Goal: Task Accomplishment & Management: Manage account settings

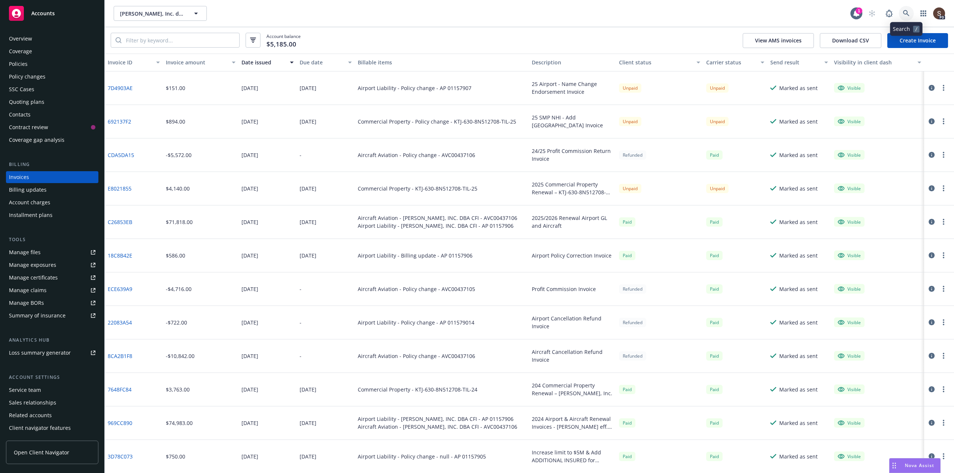
click at [906, 14] on icon at bounding box center [906, 13] width 6 height 6
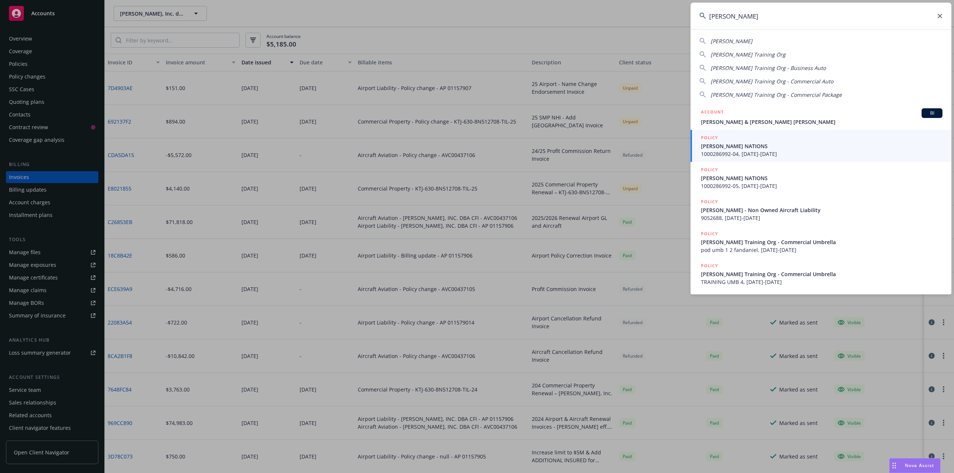
click at [725, 40] on span "Kelly Sass" at bounding box center [731, 41] width 42 height 7
type input "Kelly Sass"
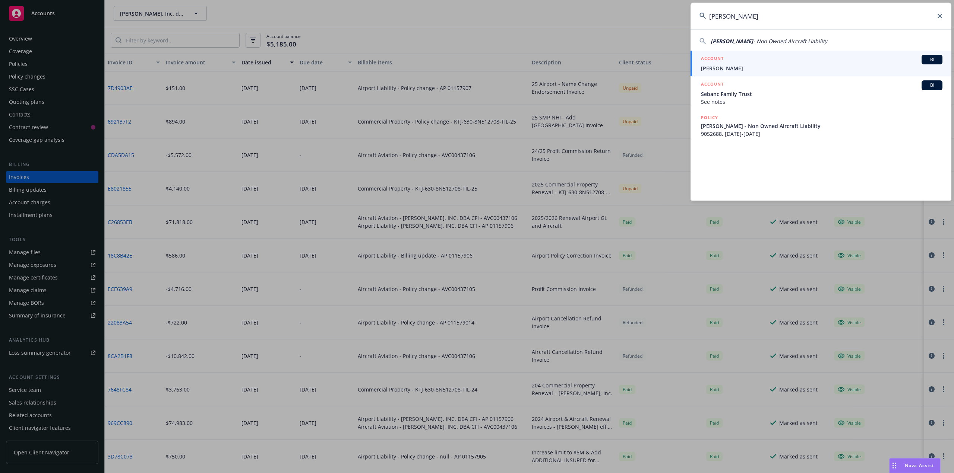
click at [716, 68] on span "Kelly Sass" at bounding box center [821, 68] width 241 height 8
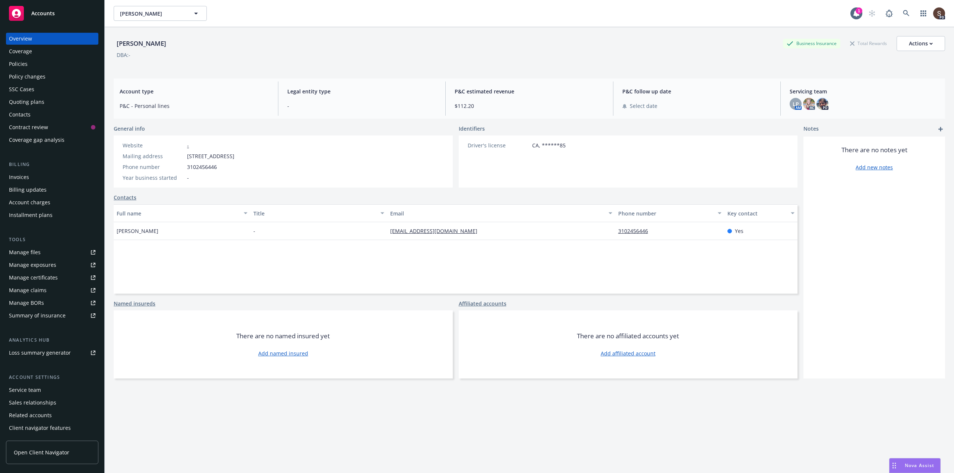
click at [23, 64] on div "Policies" at bounding box center [18, 64] width 19 height 12
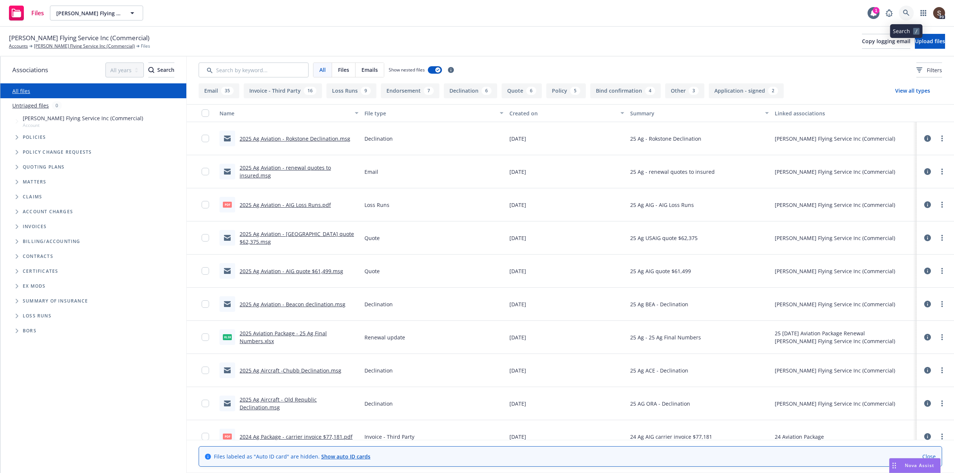
click at [908, 12] on icon at bounding box center [906, 13] width 7 height 7
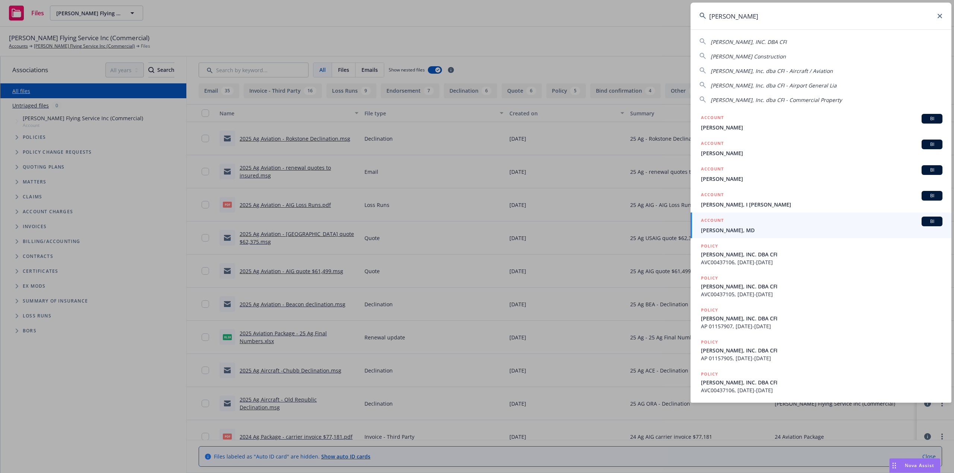
click at [746, 41] on span "CARTER FLYGARE, INC. DBA CFI" at bounding box center [748, 41] width 76 height 7
type input "CARTER FLYGARE, INC. DBA CFI"
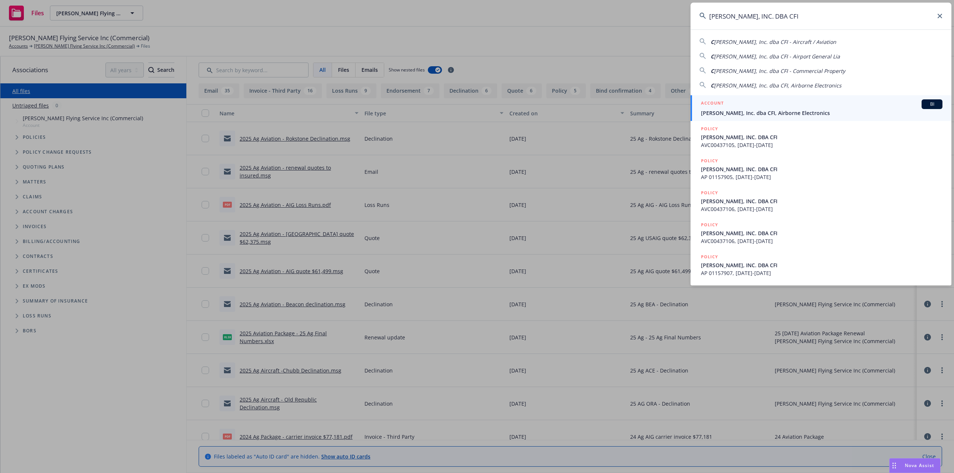
click at [708, 110] on span "Carter Flygare, Inc. dba CFI, Airborne Electronics" at bounding box center [821, 113] width 241 height 8
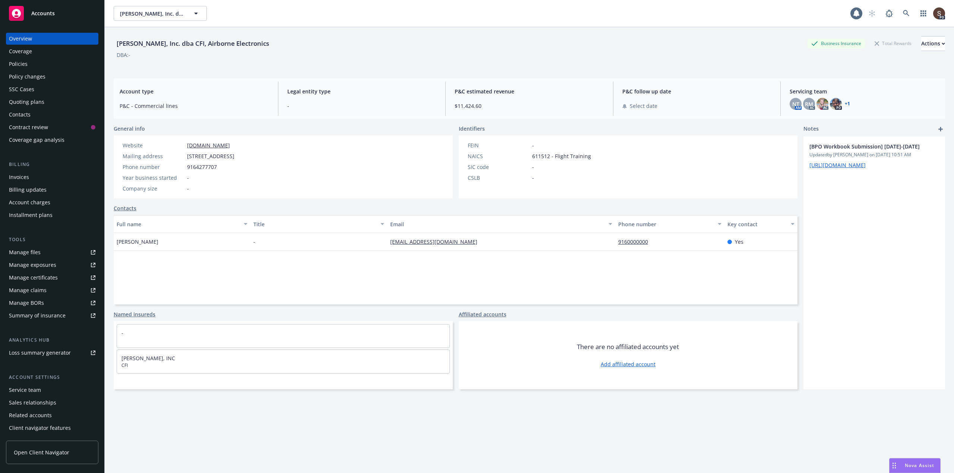
click at [17, 176] on div "Invoices" at bounding box center [19, 177] width 20 height 12
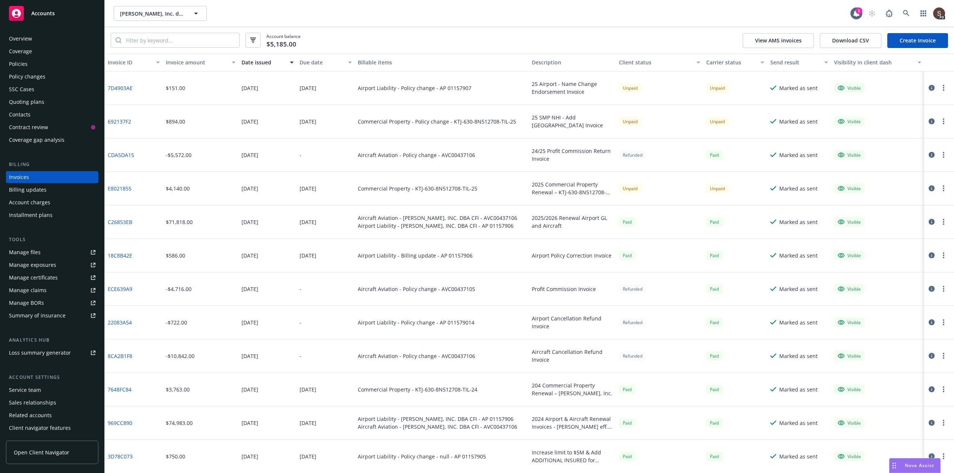
click at [125, 89] on link "7D4903AE" at bounding box center [120, 88] width 25 height 8
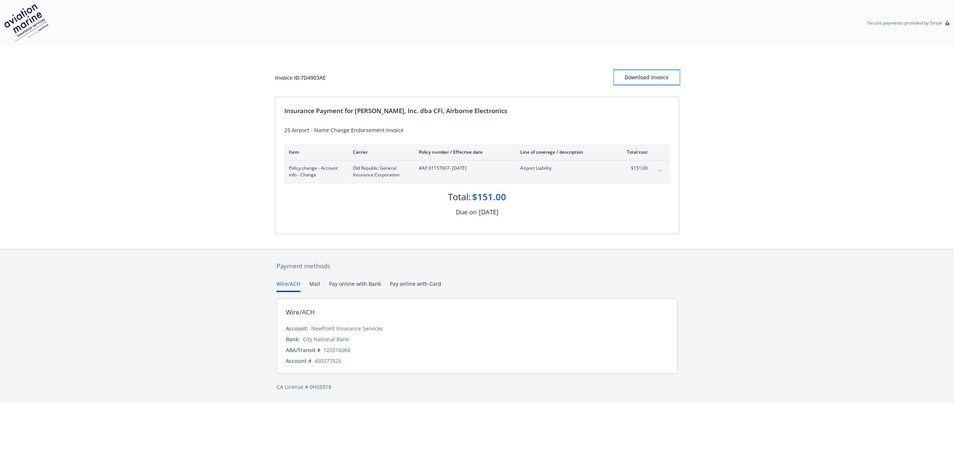
click at [648, 82] on div "Download Invoice" at bounding box center [646, 77] width 65 height 14
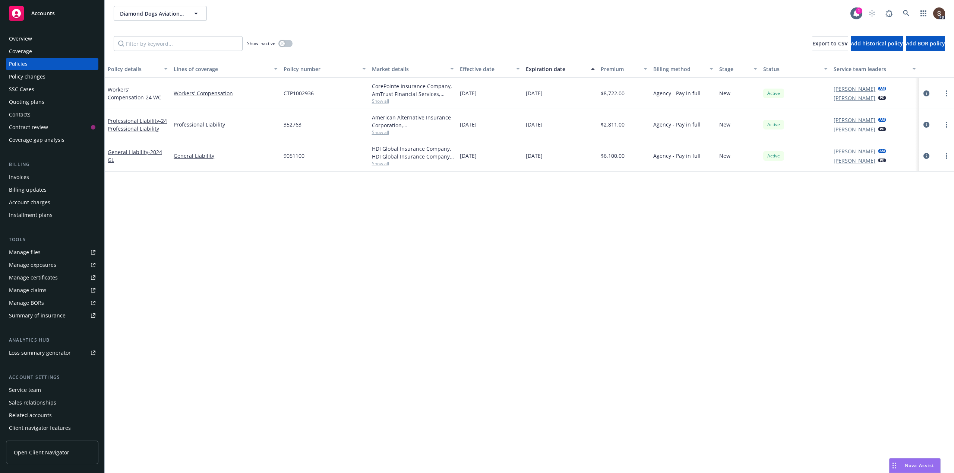
click at [17, 61] on div "Policies" at bounding box center [18, 64] width 19 height 12
click at [924, 123] on icon "circleInformation" at bounding box center [926, 125] width 6 height 6
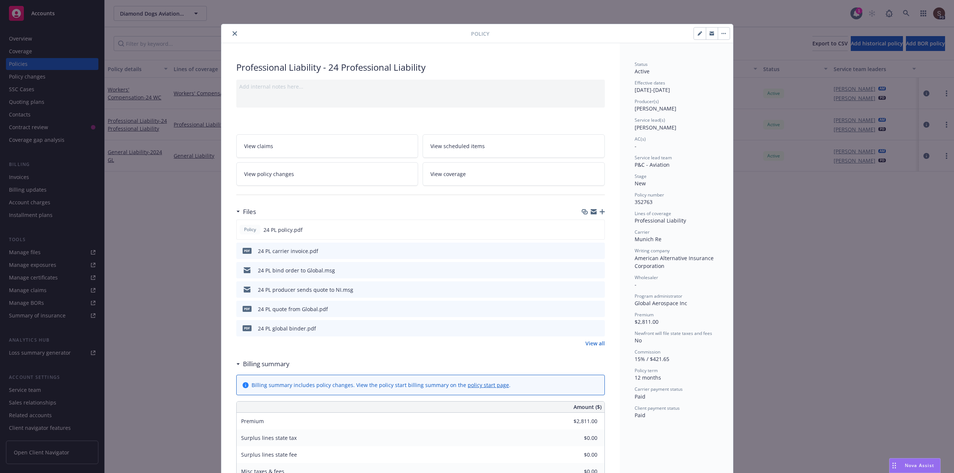
click at [590, 344] on link "View all" at bounding box center [594, 344] width 19 height 8
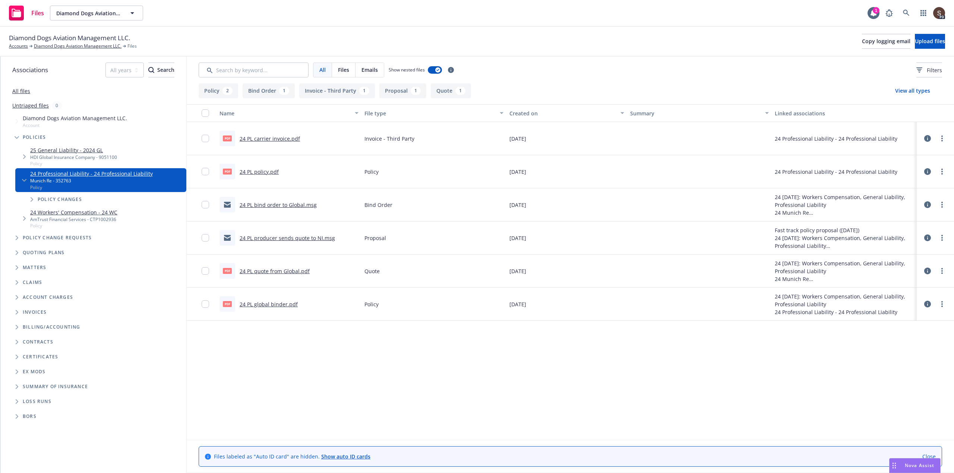
click at [278, 205] on link "24 PL bind order to Global.msg" at bounding box center [278, 205] width 77 height 7
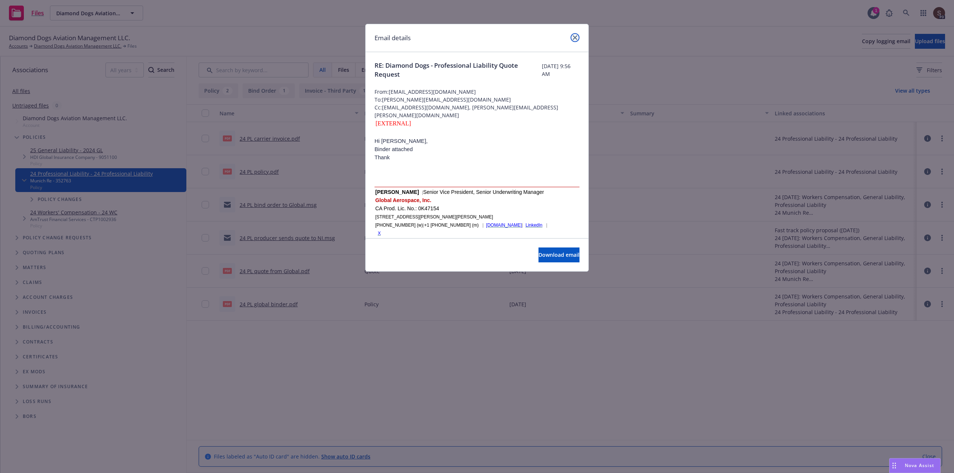
click at [572, 37] on link "close" at bounding box center [574, 37] width 9 height 9
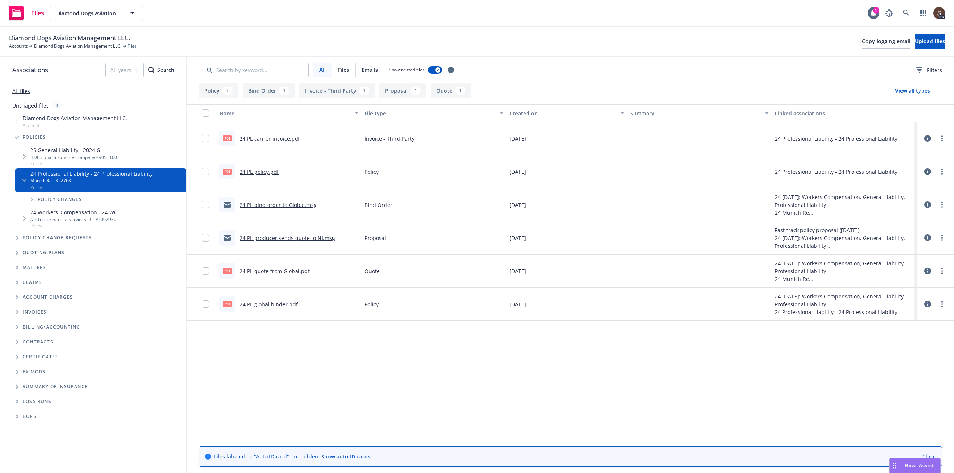
click at [18, 92] on link "All files" at bounding box center [21, 91] width 18 height 7
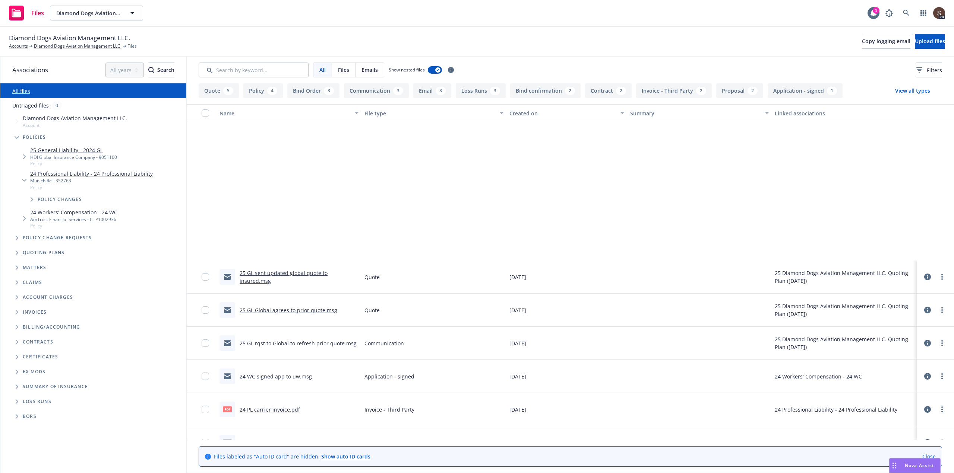
scroll to position [745, 0]
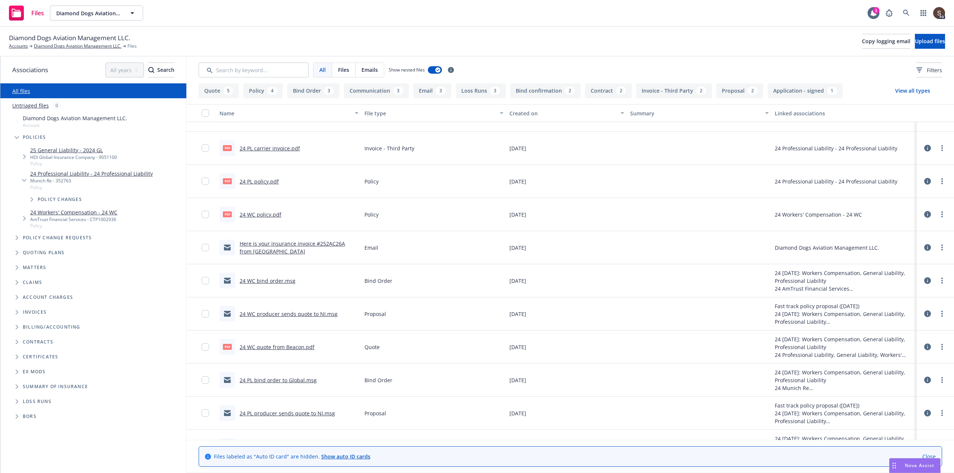
click at [281, 382] on link "24 PL bind order to Global.msg" at bounding box center [278, 380] width 77 height 7
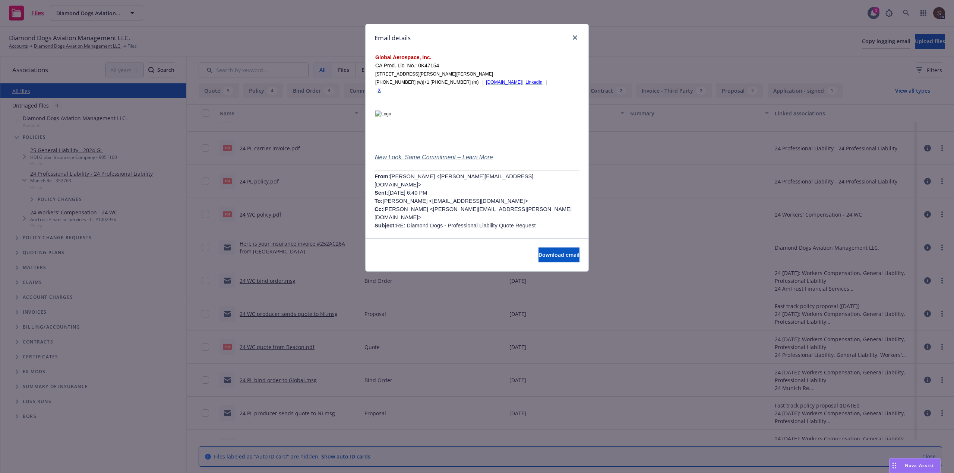
scroll to position [0, 0]
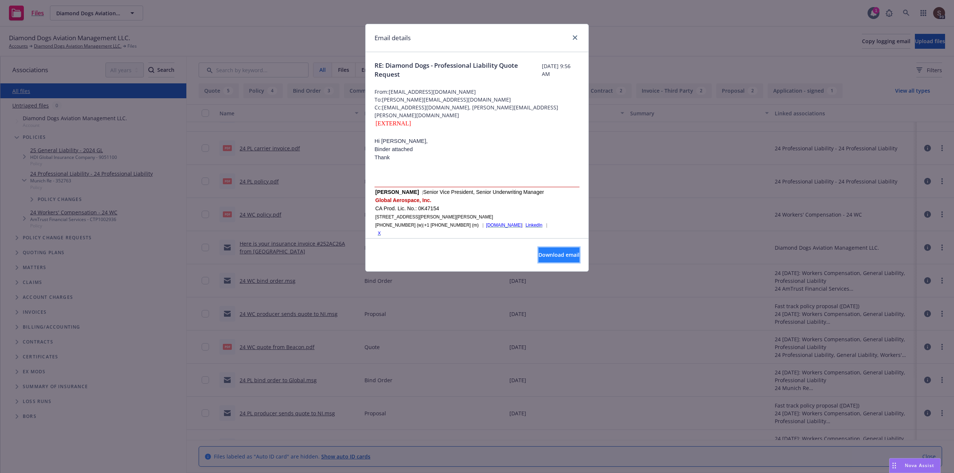
click at [543, 258] on span "Download email" at bounding box center [558, 254] width 41 height 7
click at [576, 37] on icon "close" at bounding box center [575, 37] width 4 height 4
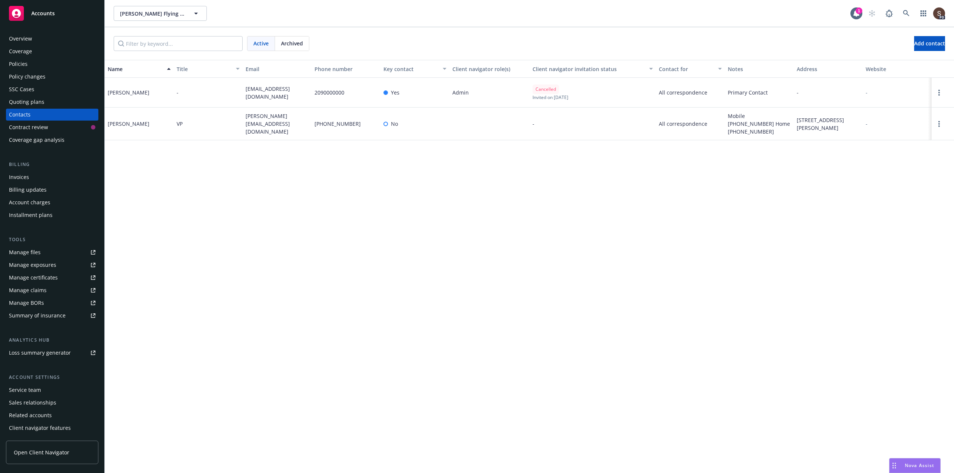
click at [20, 59] on div "Policies" at bounding box center [18, 64] width 19 height 12
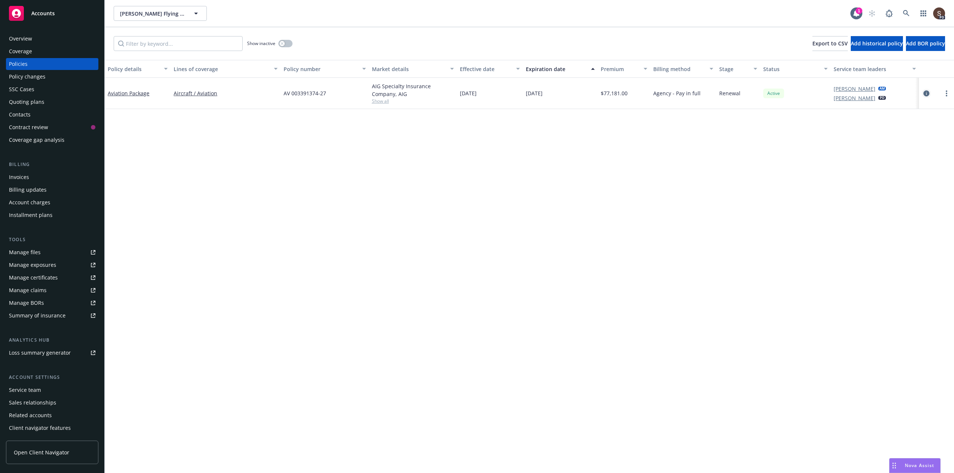
click at [924, 93] on icon "circleInformation" at bounding box center [926, 94] width 6 height 6
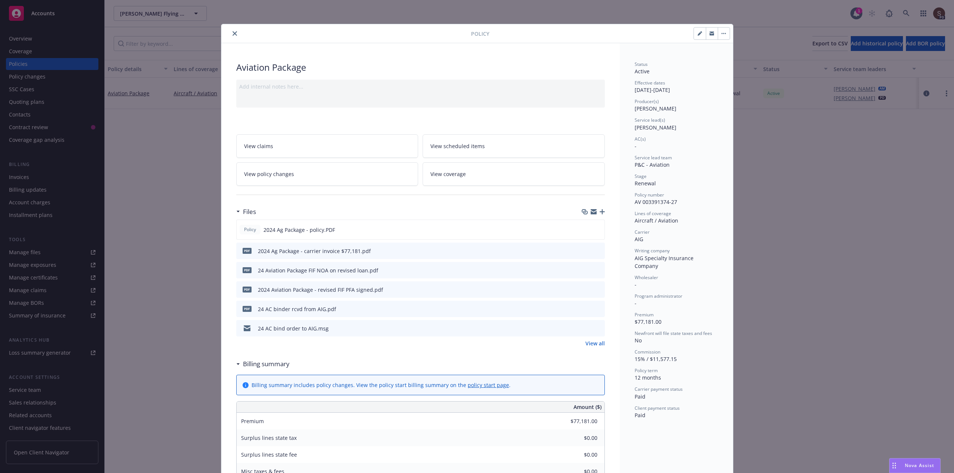
click at [595, 308] on icon "preview file" at bounding box center [597, 308] width 7 height 5
click at [232, 33] on icon "close" at bounding box center [234, 33] width 4 height 4
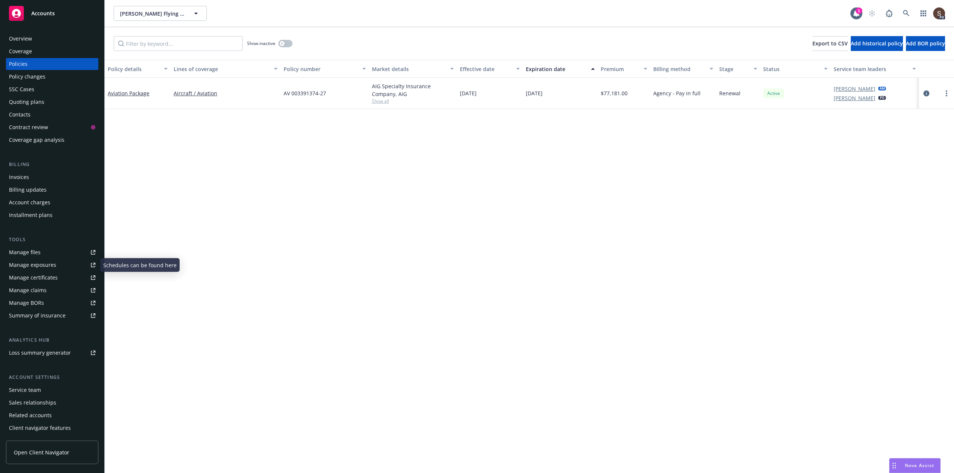
click at [31, 252] on div "Manage files" at bounding box center [25, 253] width 32 height 12
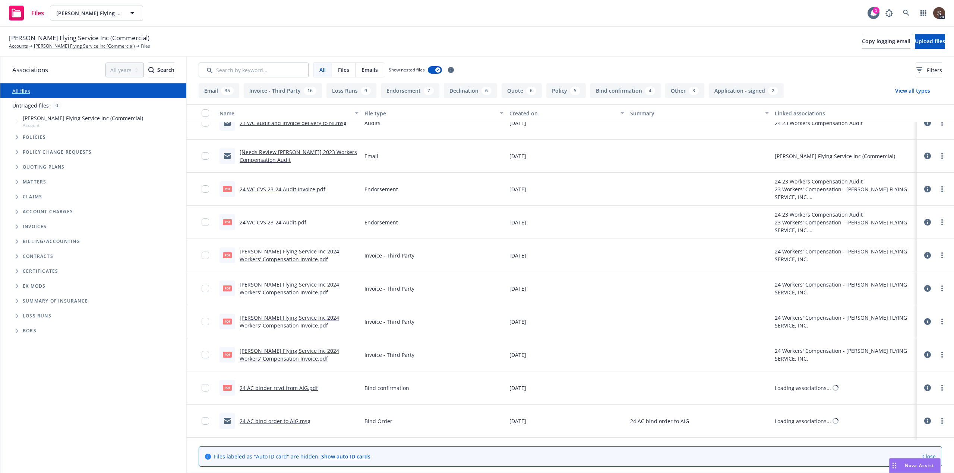
scroll to position [708, 0]
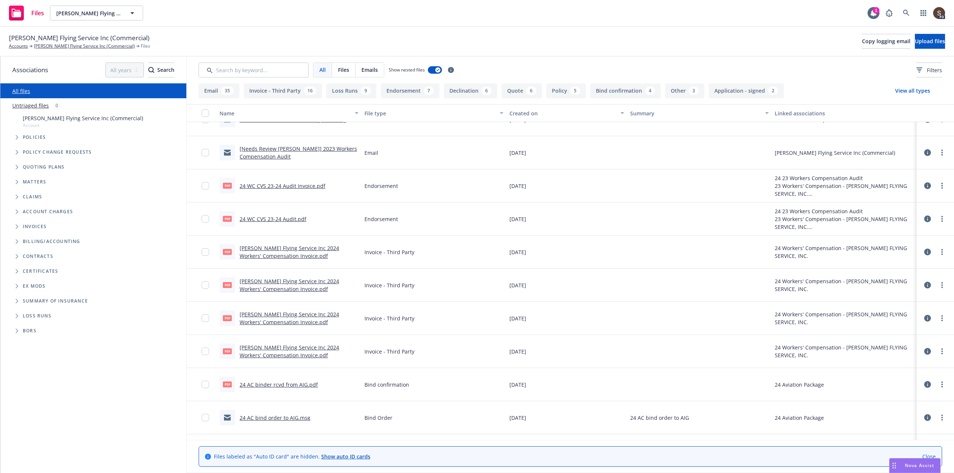
click at [279, 386] on link "24 AC binder rcvd from AIG.pdf" at bounding box center [279, 384] width 78 height 7
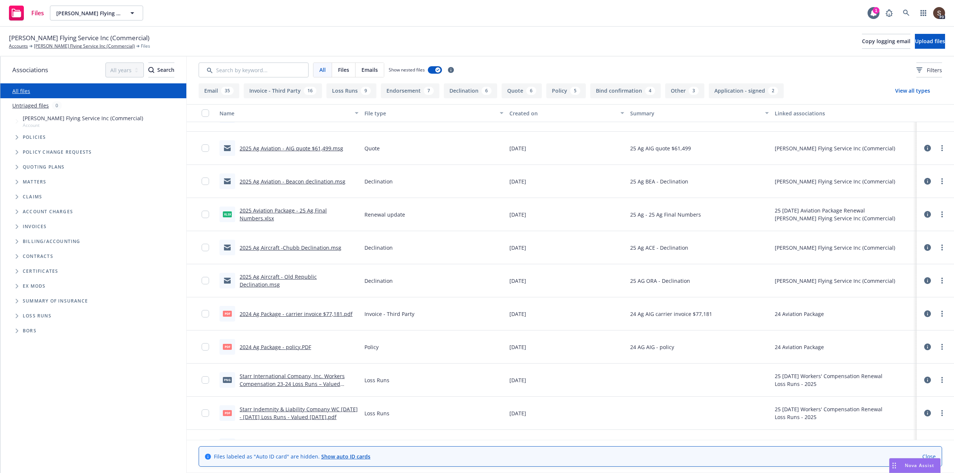
scroll to position [74, 0]
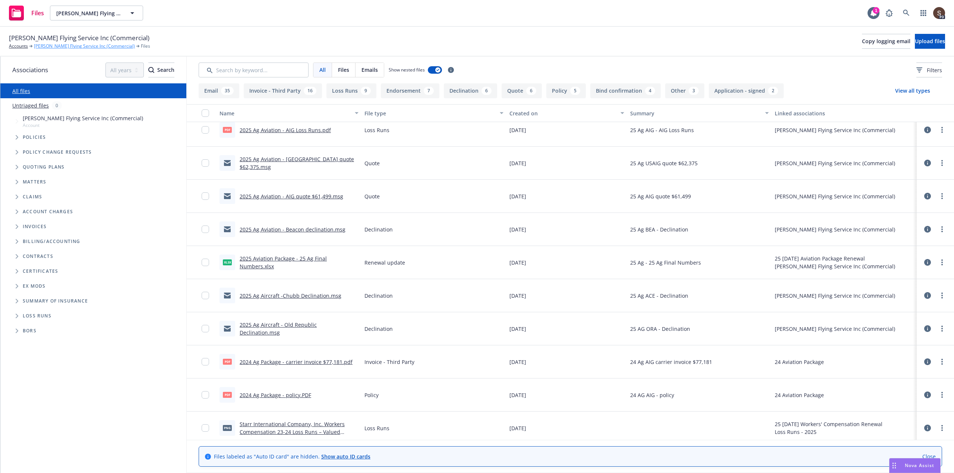
click at [89, 47] on link "[PERSON_NAME] Flying Service Inc (Commercial)" at bounding box center [84, 46] width 101 height 7
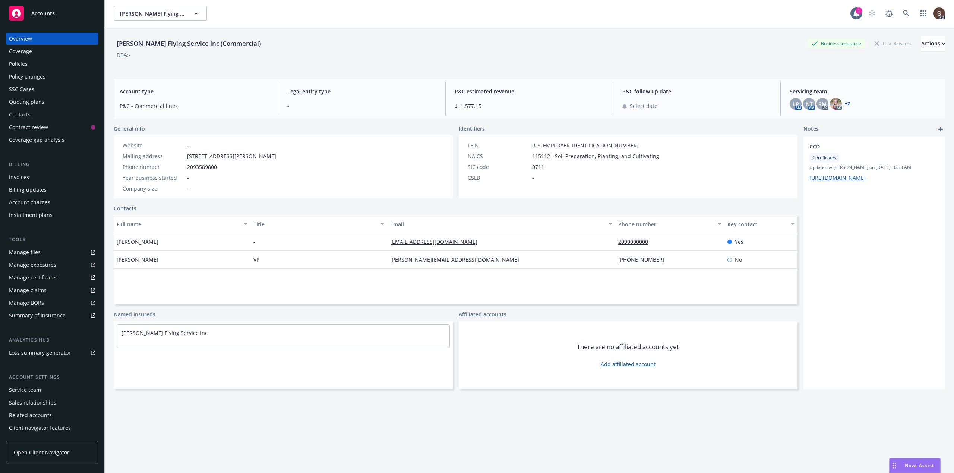
click at [18, 60] on div "Policies" at bounding box center [18, 64] width 19 height 12
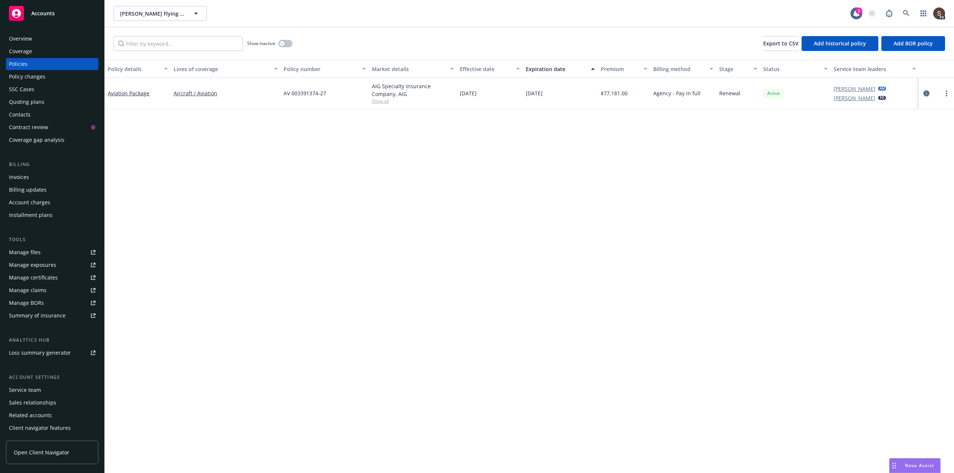
click at [927, 93] on icon "circleInformation" at bounding box center [926, 94] width 6 height 6
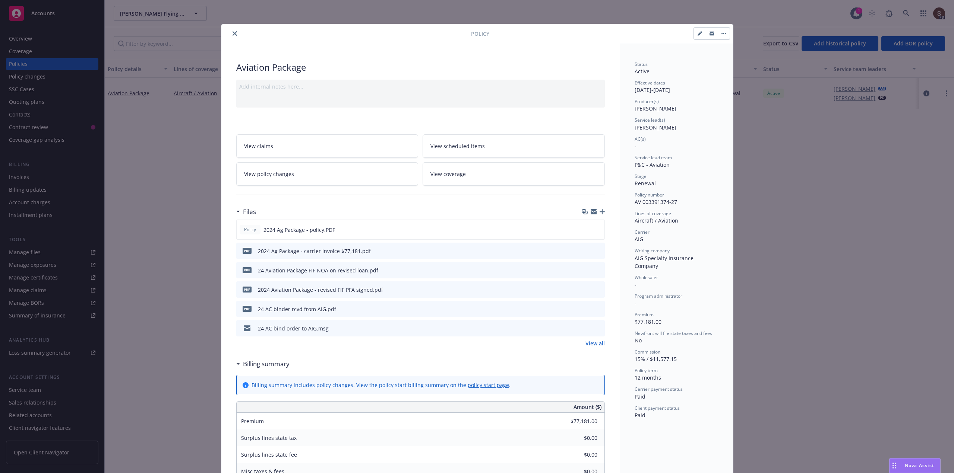
click at [230, 31] on button "close" at bounding box center [234, 33] width 9 height 9
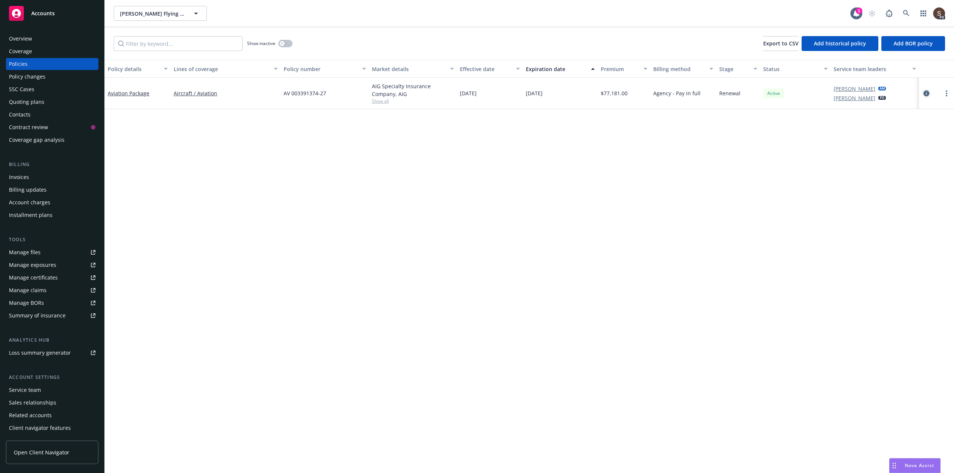
click at [926, 92] on icon "circleInformation" at bounding box center [926, 94] width 6 height 6
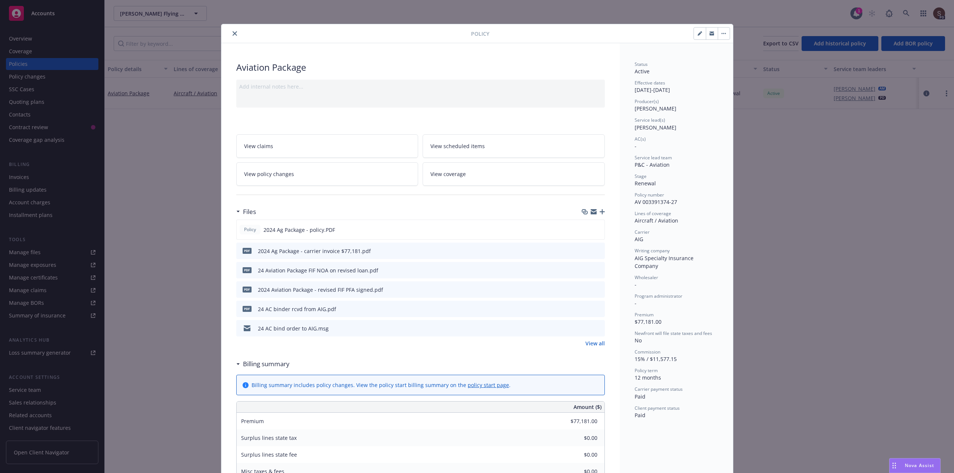
scroll to position [22, 0]
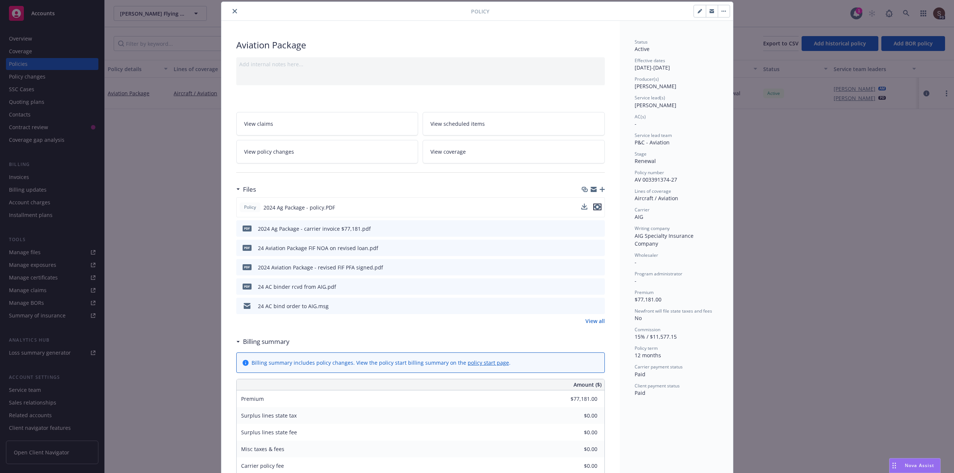
click at [594, 208] on icon "preview file" at bounding box center [597, 206] width 7 height 5
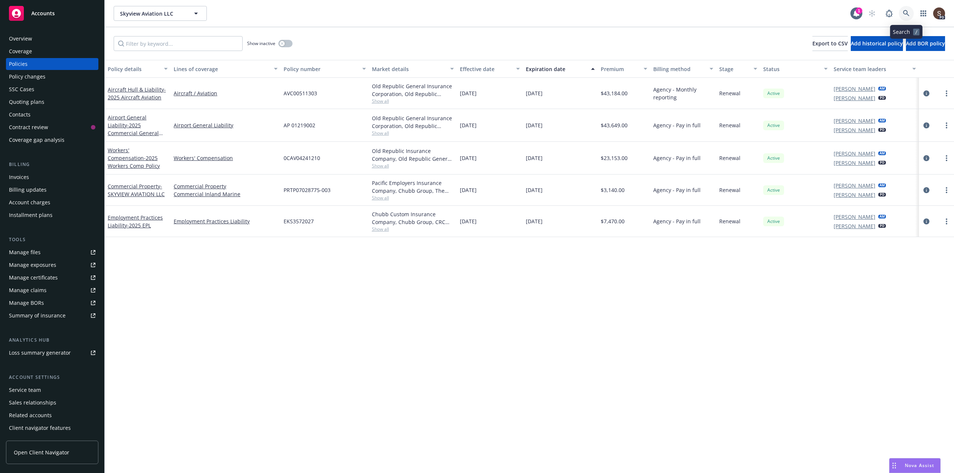
click at [908, 13] on icon at bounding box center [906, 13] width 7 height 7
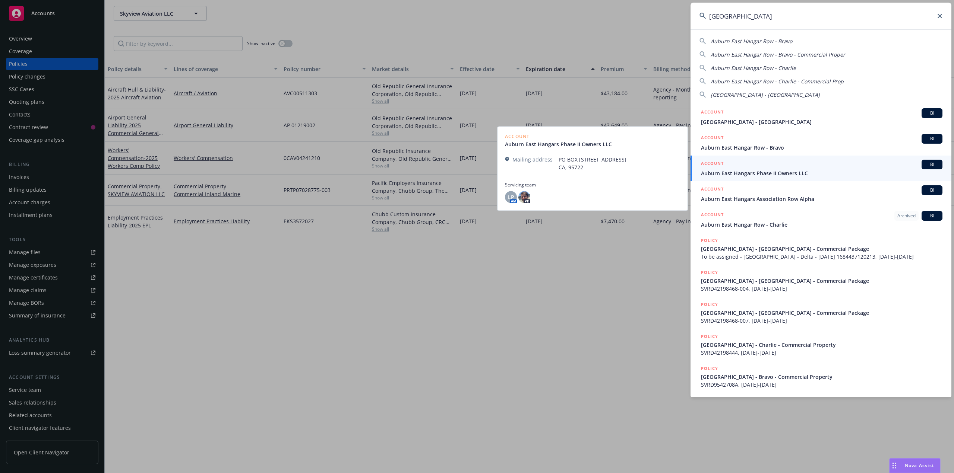
type input "auburn east"
click at [766, 171] on span "Auburn East Hangars Phase II Owners LLC" at bounding box center [821, 173] width 241 height 8
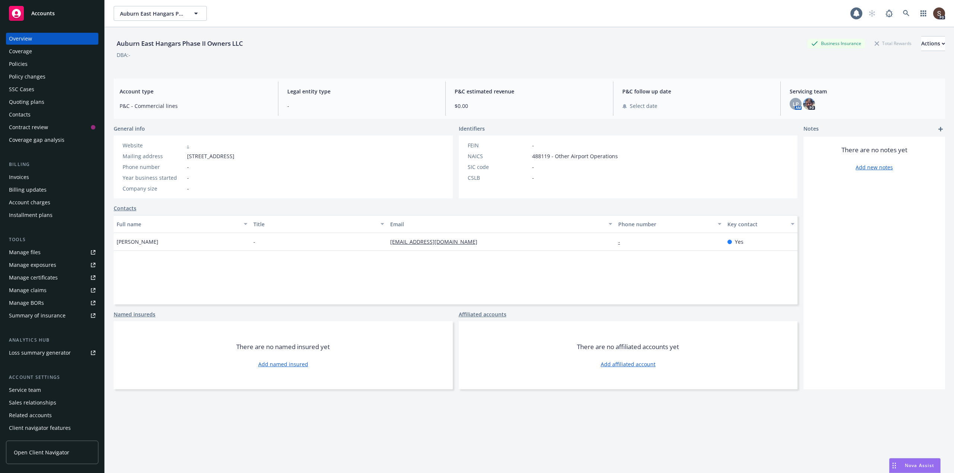
click at [19, 66] on div "Policies" at bounding box center [18, 64] width 19 height 12
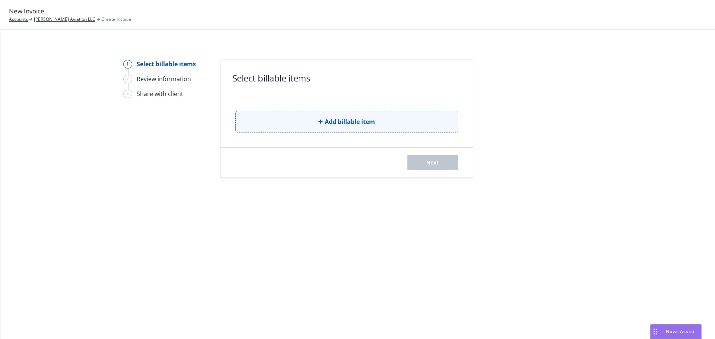
click at [297, 121] on button "Add billable item" at bounding box center [346, 122] width 223 height 22
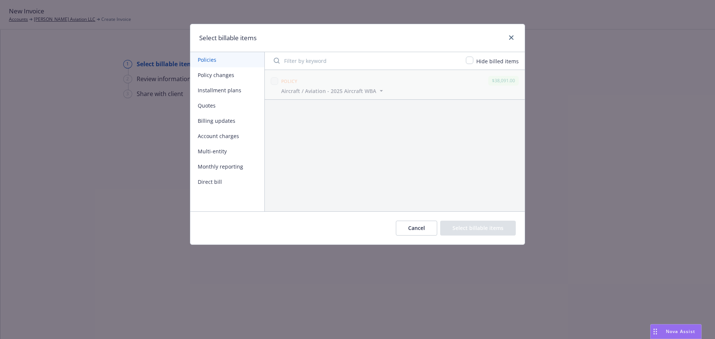
click at [199, 120] on button "Billing updates" at bounding box center [227, 120] width 74 height 15
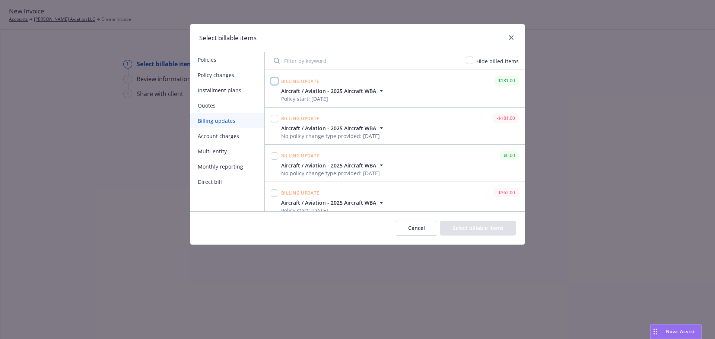
click at [275, 81] on input "checkbox" at bounding box center [274, 80] width 7 height 7
checkbox input "true"
click at [467, 225] on button "Select billable items" at bounding box center [478, 228] width 76 height 15
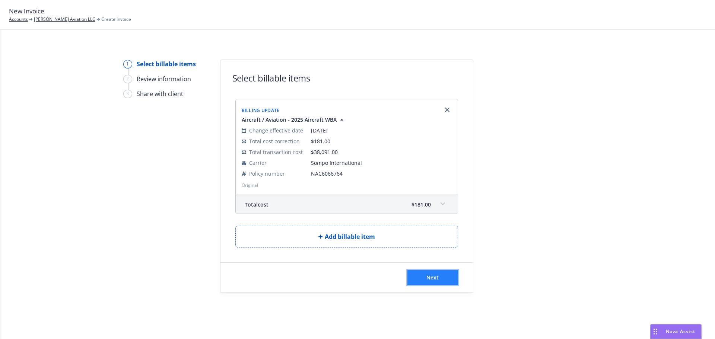
click at [432, 276] on span "Next" at bounding box center [432, 277] width 12 height 7
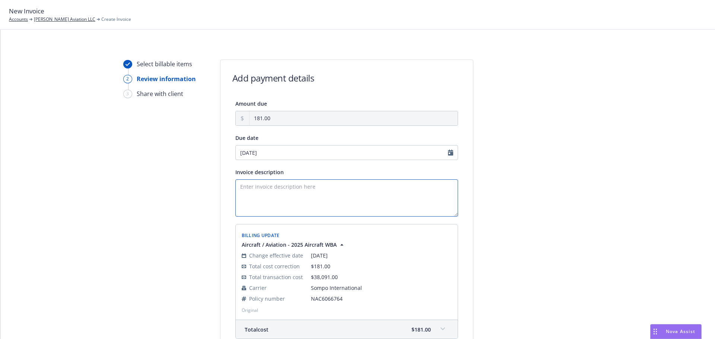
click at [288, 185] on textarea "Invoice description" at bounding box center [346, 198] width 223 height 37
type textarea "Mexican Policy - N384W"
click at [515, 229] on div at bounding box center [540, 222] width 104 height 325
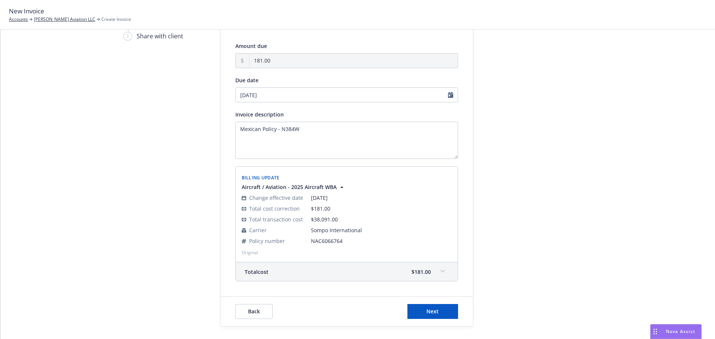
scroll to position [75, 0]
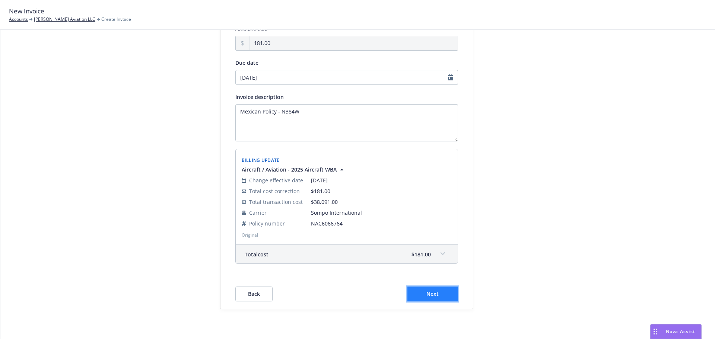
click at [442, 294] on button "Next" at bounding box center [432, 294] width 51 height 15
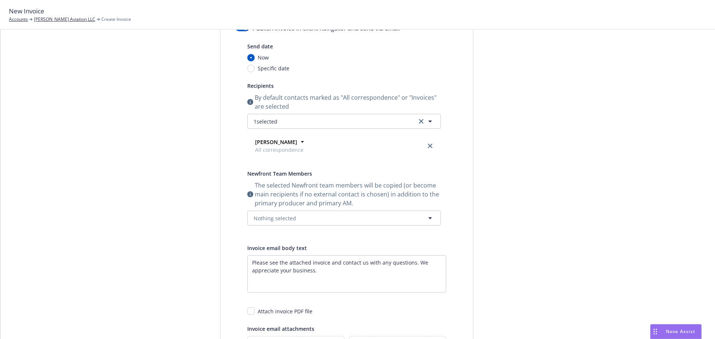
scroll to position [0, 0]
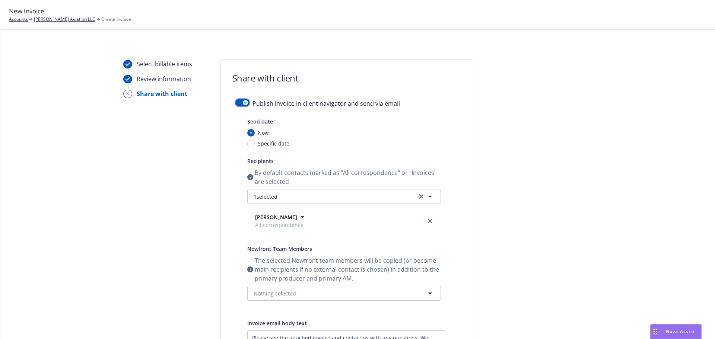
click at [235, 103] on button "button" at bounding box center [242, 102] width 14 height 7
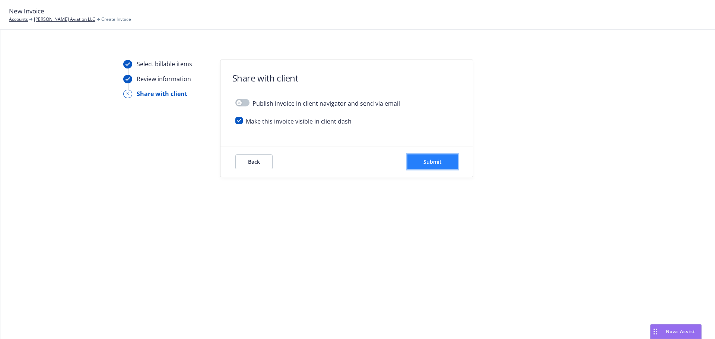
click at [437, 162] on span "Submit" at bounding box center [433, 161] width 18 height 7
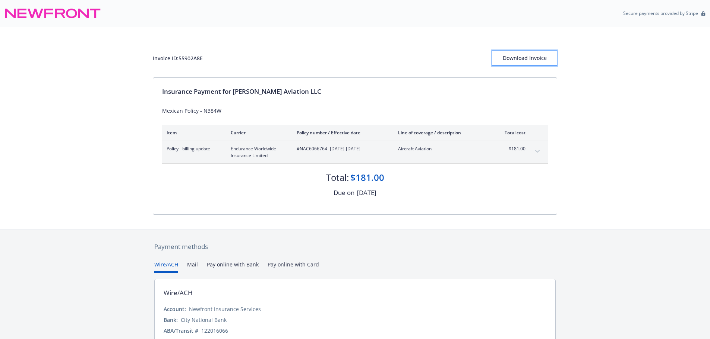
click at [504, 53] on div "Download Invoice" at bounding box center [524, 58] width 65 height 14
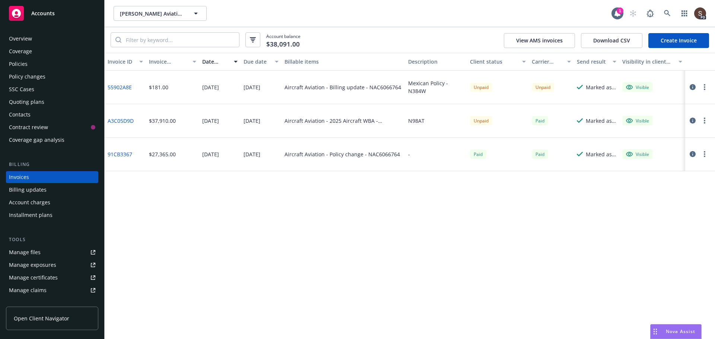
click at [26, 67] on div "Policies" at bounding box center [18, 64] width 19 height 12
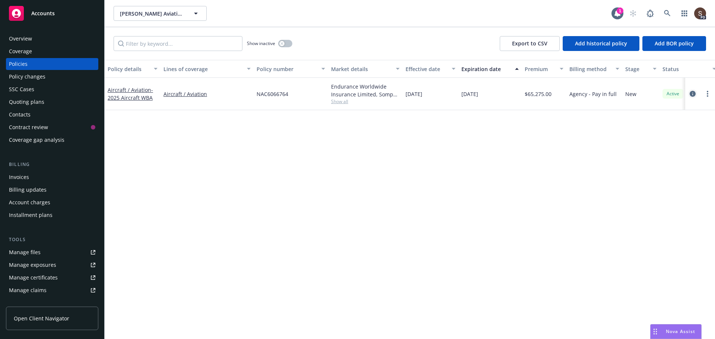
click at [692, 95] on icon "circleInformation" at bounding box center [693, 94] width 6 height 6
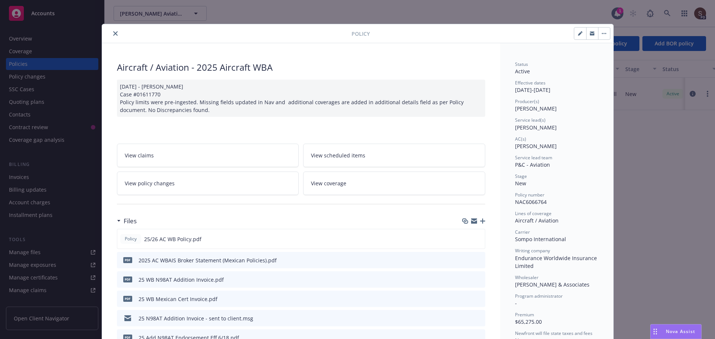
click at [169, 184] on span "View policy changes" at bounding box center [150, 184] width 50 height 8
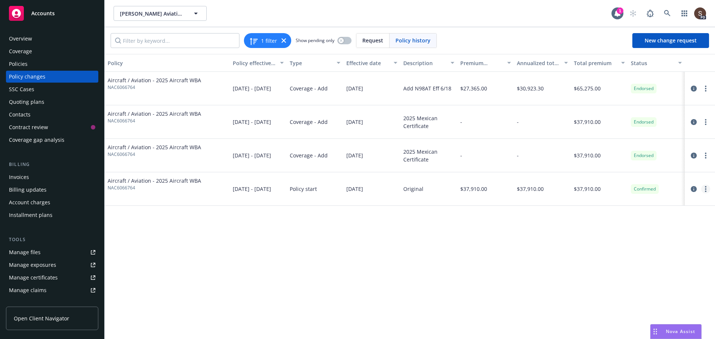
click at [706, 185] on link "more" at bounding box center [705, 189] width 9 height 9
click at [629, 247] on link "Edit billing info" at bounding box center [646, 249] width 128 height 15
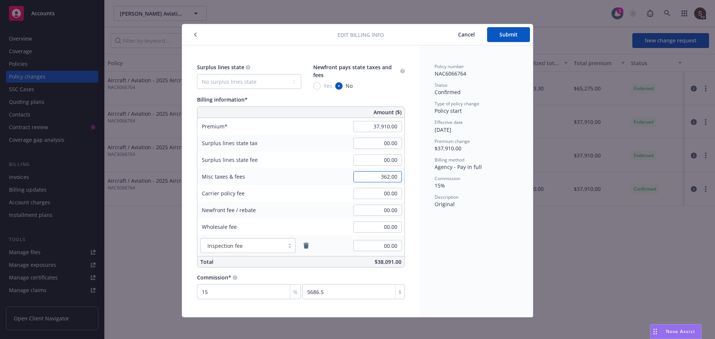
type input "362.00"
click at [517, 38] on button "Submit" at bounding box center [508, 34] width 43 height 15
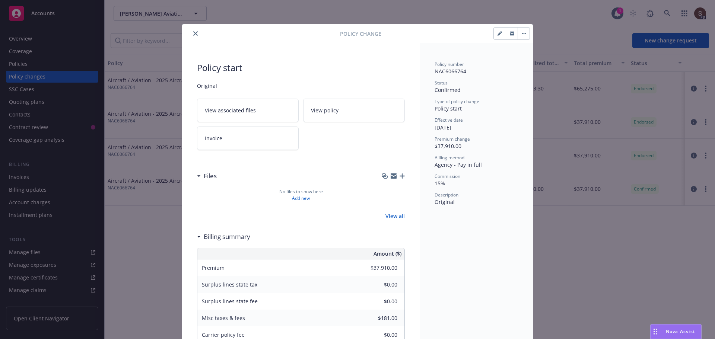
type input "$362.00"
click at [191, 36] on button "close" at bounding box center [195, 33] width 9 height 9
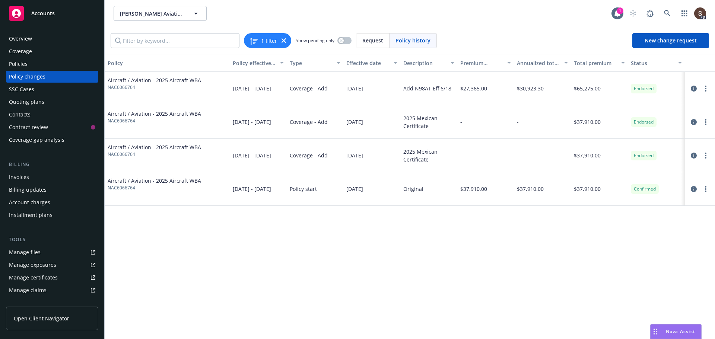
click at [27, 179] on div "Invoices" at bounding box center [19, 177] width 20 height 12
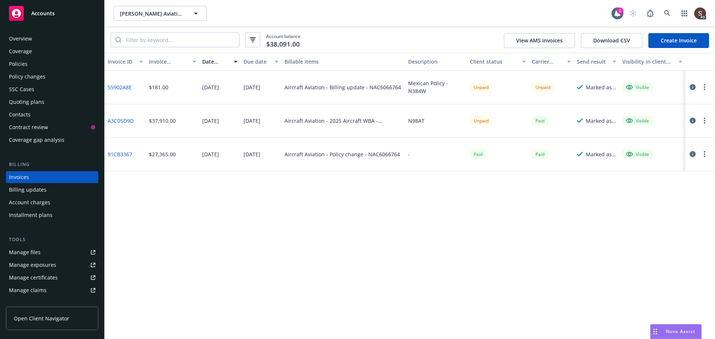
click at [668, 41] on link "Create Invoice" at bounding box center [678, 40] width 61 height 15
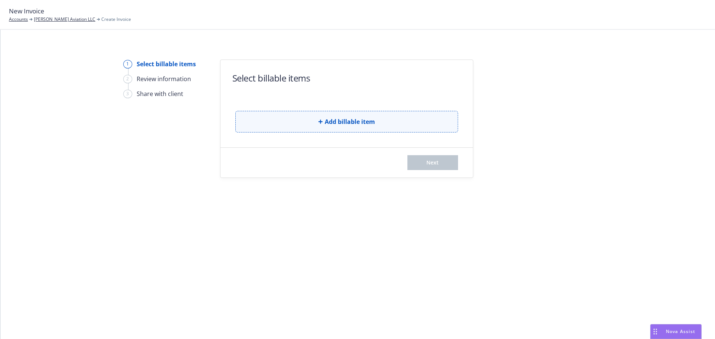
click at [306, 125] on button "Add billable item" at bounding box center [346, 122] width 223 height 22
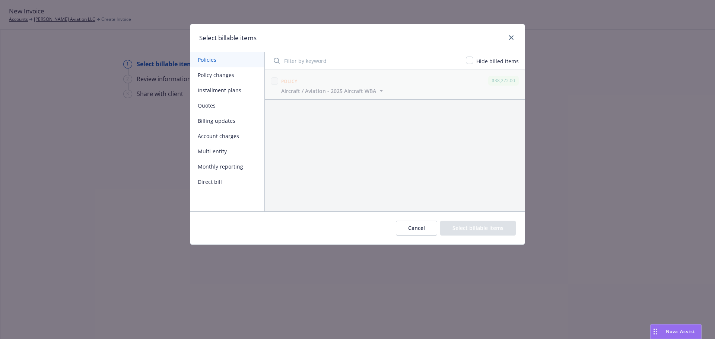
click at [204, 122] on button "Billing updates" at bounding box center [227, 120] width 74 height 15
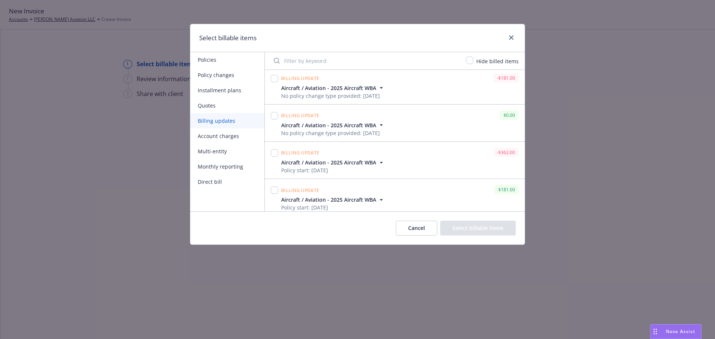
scroll to position [45, 0]
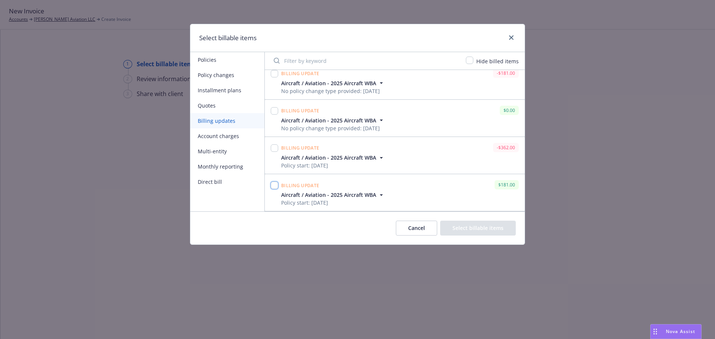
click at [272, 185] on input "checkbox" at bounding box center [274, 185] width 7 height 7
checkbox input "true"
click at [487, 229] on button "Select billable items" at bounding box center [478, 228] width 76 height 15
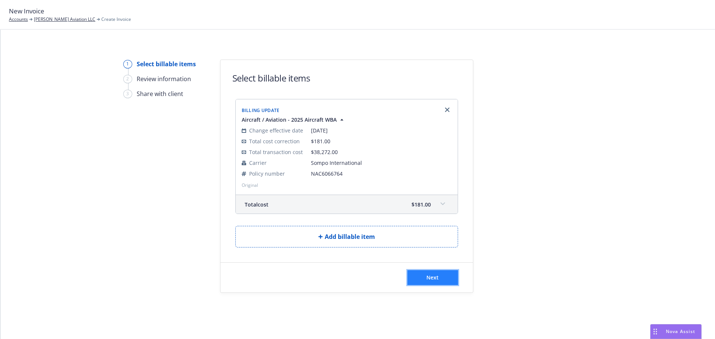
click at [440, 275] on button "Next" at bounding box center [432, 277] width 51 height 15
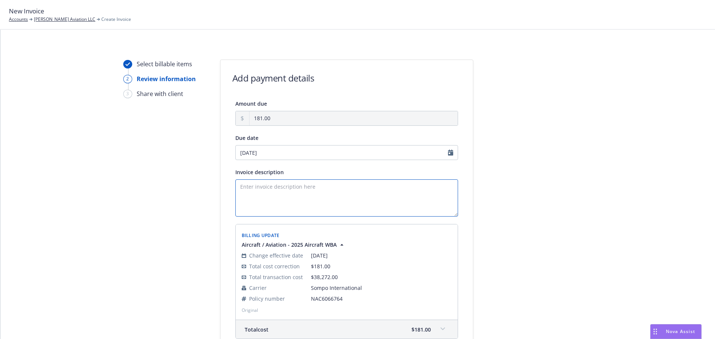
click at [255, 187] on textarea "Invoice description" at bounding box center [346, 198] width 223 height 37
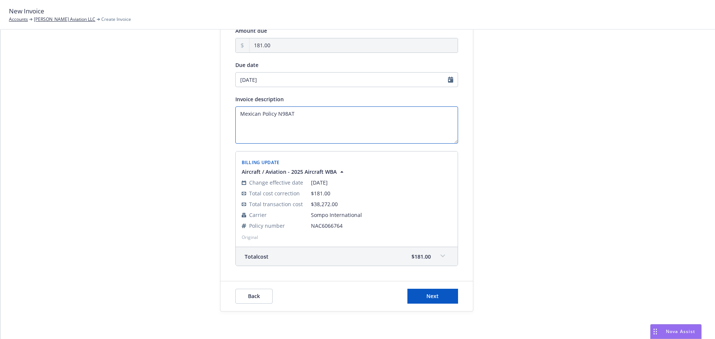
scroll to position [75, 0]
type textarea "Mexican Policy N98AT"
click at [440, 292] on button "Next" at bounding box center [432, 294] width 51 height 15
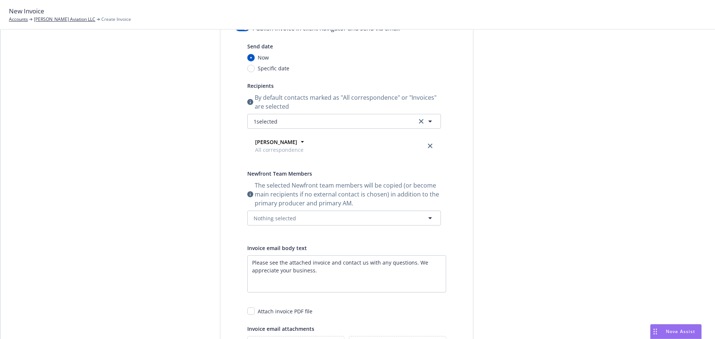
scroll to position [0, 0]
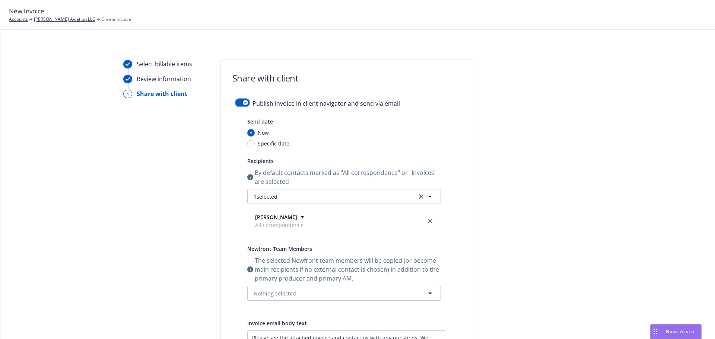
click at [235, 102] on button "button" at bounding box center [242, 102] width 14 height 7
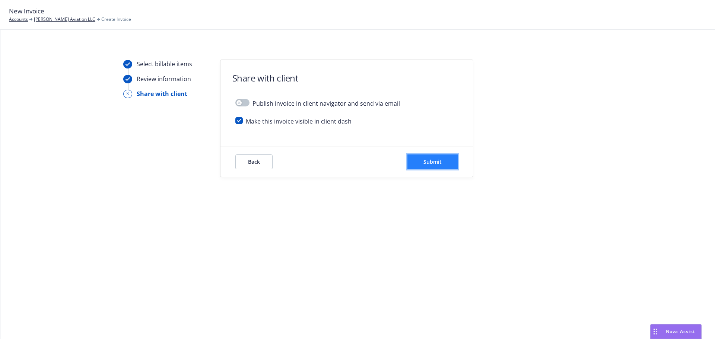
click at [429, 162] on span "Submit" at bounding box center [433, 161] width 18 height 7
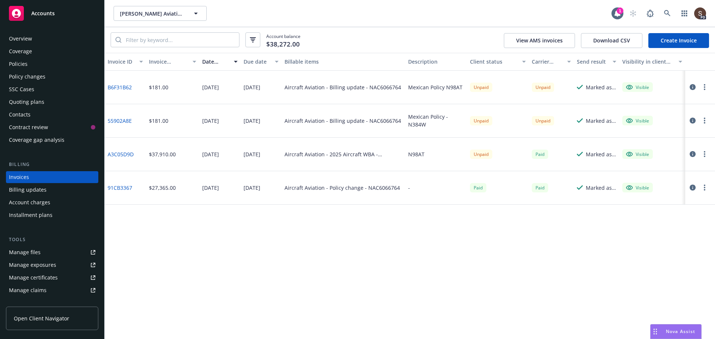
click at [26, 62] on div "Policies" at bounding box center [18, 64] width 19 height 12
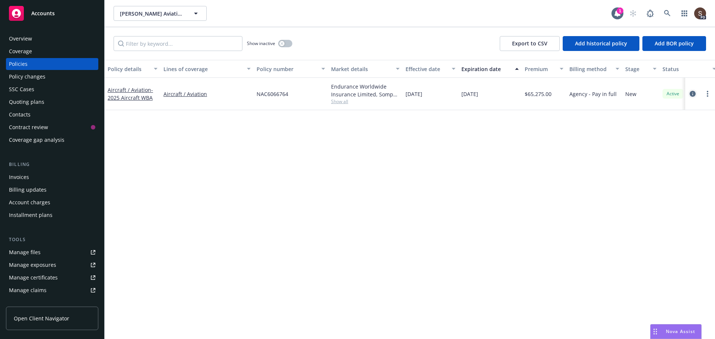
click at [694, 93] on icon "circleInformation" at bounding box center [693, 94] width 6 height 6
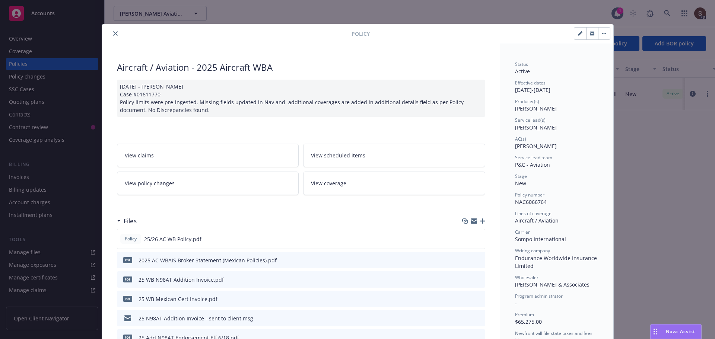
click at [197, 184] on link "View policy changes" at bounding box center [208, 183] width 182 height 23
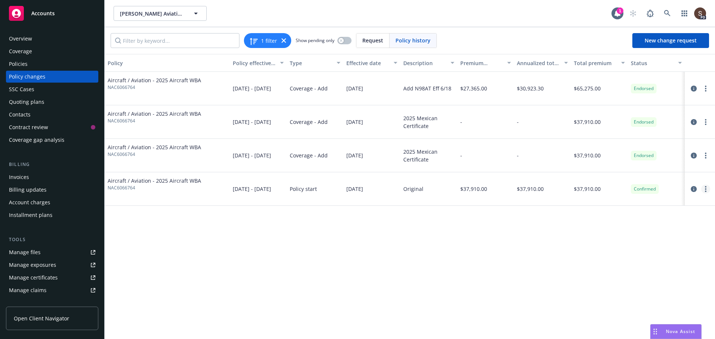
click at [706, 187] on circle "more" at bounding box center [705, 186] width 1 height 1
click at [612, 250] on link "Edit billing info" at bounding box center [646, 249] width 128 height 15
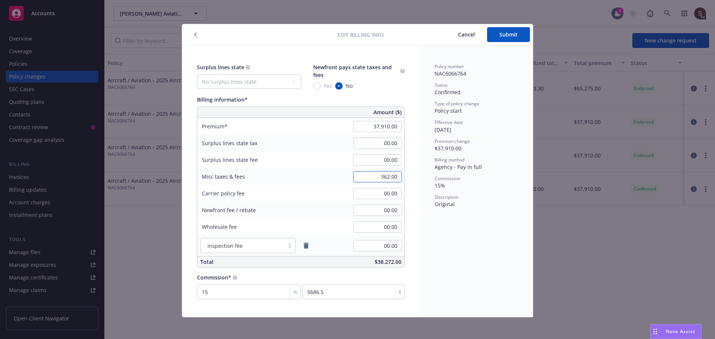
click at [378, 177] on input "362.00" at bounding box center [377, 176] width 48 height 11
type input "543.00"
click at [501, 33] on span "Submit" at bounding box center [508, 34] width 18 height 7
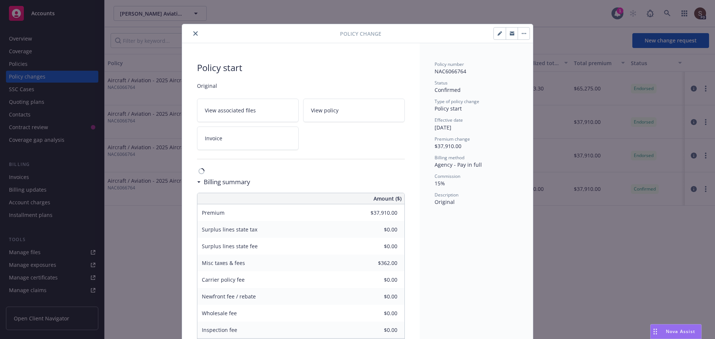
type input "$543.00"
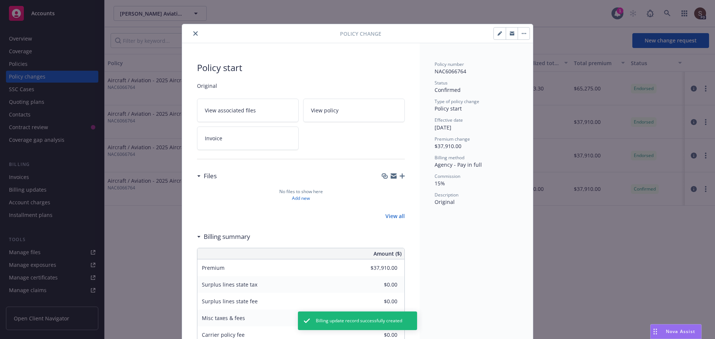
click at [196, 34] on button "close" at bounding box center [195, 33] width 9 height 9
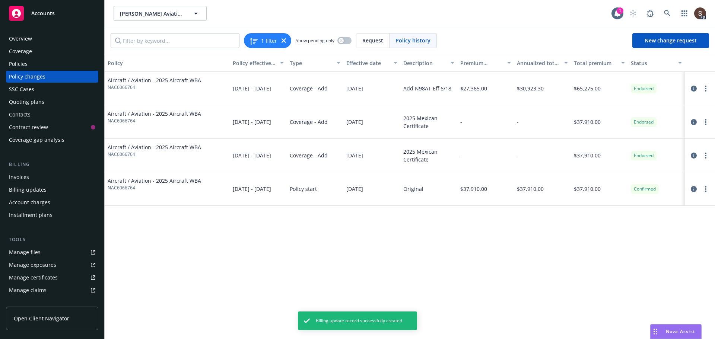
click at [24, 175] on div "Invoices" at bounding box center [19, 177] width 20 height 12
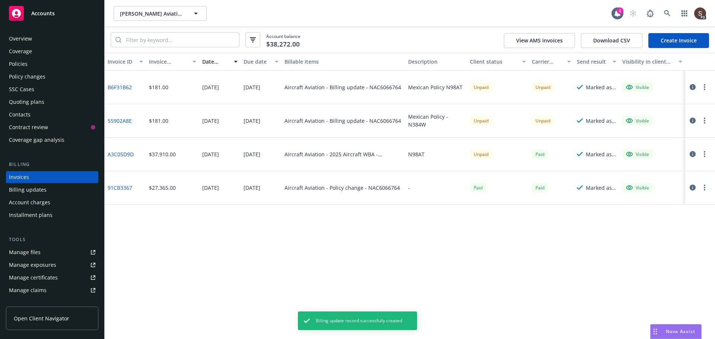
click at [670, 43] on link "Create Invoice" at bounding box center [678, 40] width 61 height 15
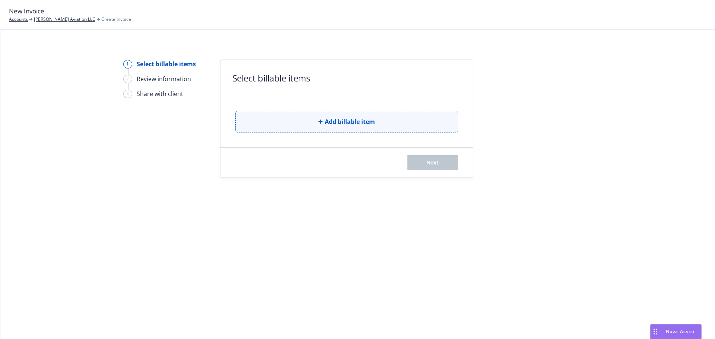
click at [394, 123] on button "Add billable item" at bounding box center [346, 122] width 223 height 22
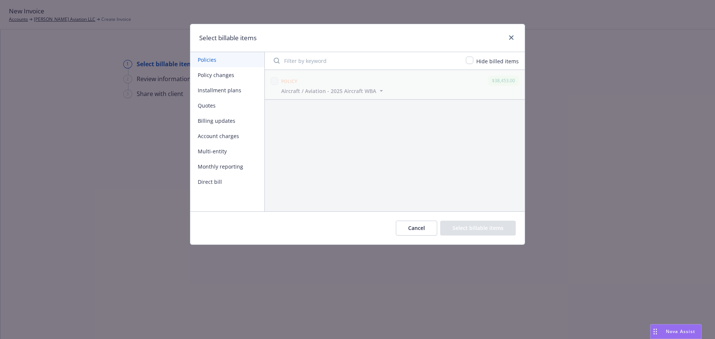
click at [203, 118] on button "Billing updates" at bounding box center [227, 120] width 74 height 15
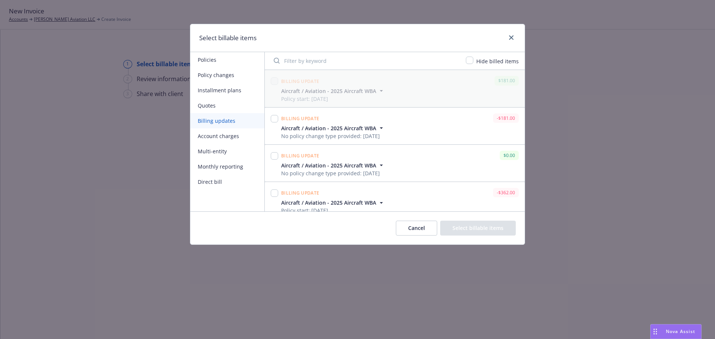
scroll to position [82, 0]
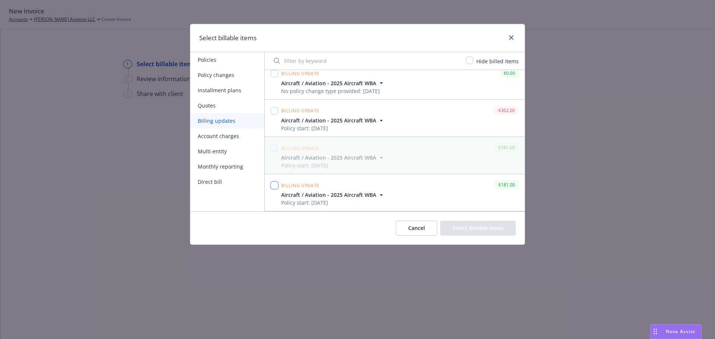
click at [274, 184] on input "checkbox" at bounding box center [274, 185] width 7 height 7
checkbox input "true"
click at [495, 227] on button "Select billable items" at bounding box center [478, 228] width 76 height 15
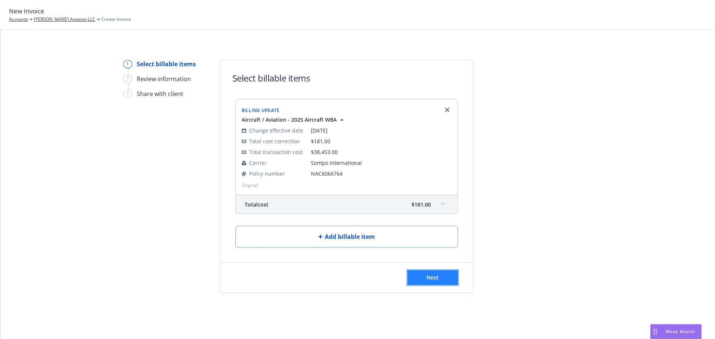
click at [414, 276] on button "Next" at bounding box center [432, 277] width 51 height 15
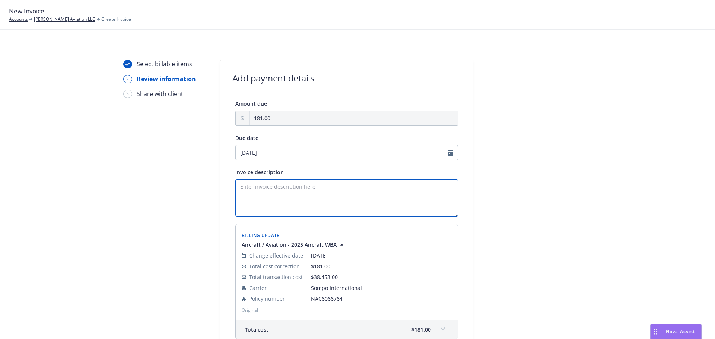
click at [260, 193] on textarea "Invoice description" at bounding box center [346, 198] width 223 height 37
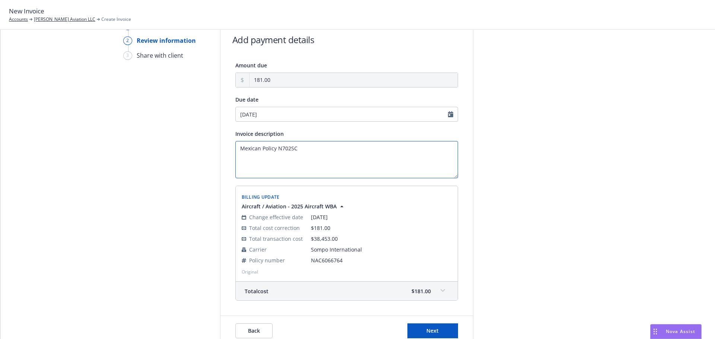
scroll to position [74, 0]
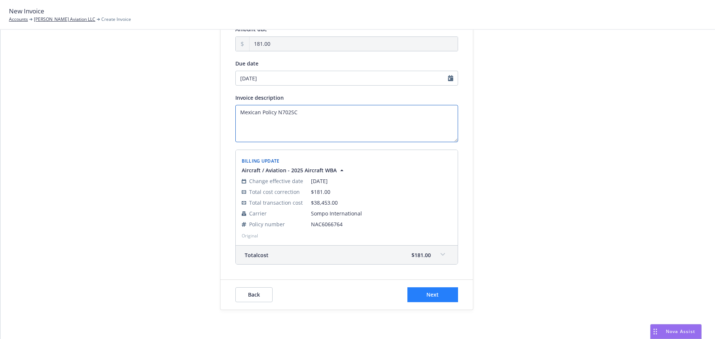
type textarea "Mexican Policy N702SC"
click at [443, 291] on button "Next" at bounding box center [432, 295] width 51 height 15
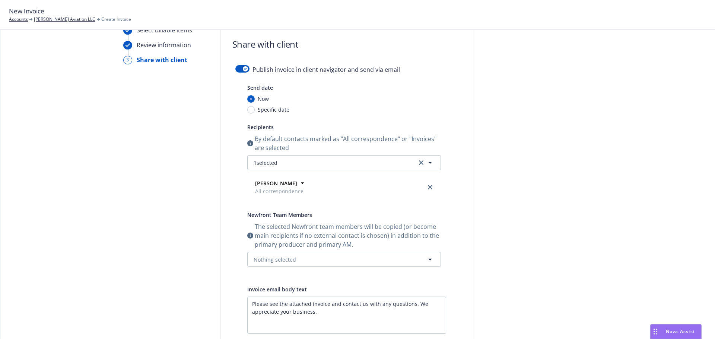
scroll to position [0, 0]
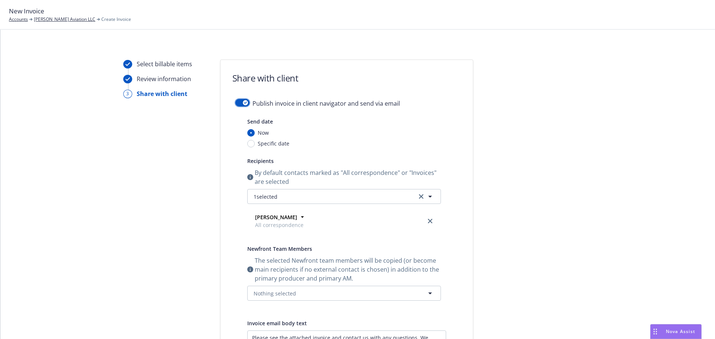
click at [235, 104] on button "button" at bounding box center [242, 102] width 14 height 7
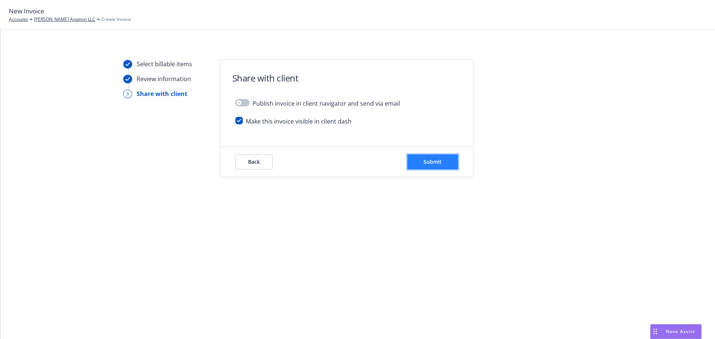
click at [434, 166] on button "Submit" at bounding box center [432, 162] width 51 height 15
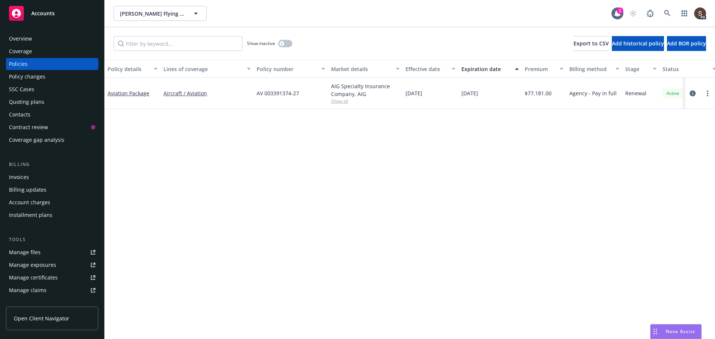
click at [22, 36] on div "Overview" at bounding box center [20, 39] width 23 height 12
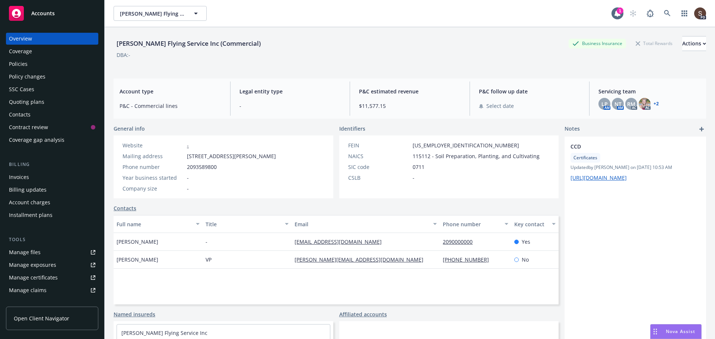
click at [31, 254] on div "Manage files" at bounding box center [25, 253] width 32 height 12
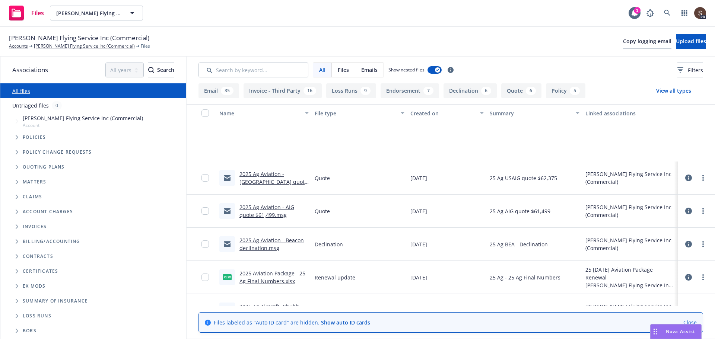
scroll to position [149, 0]
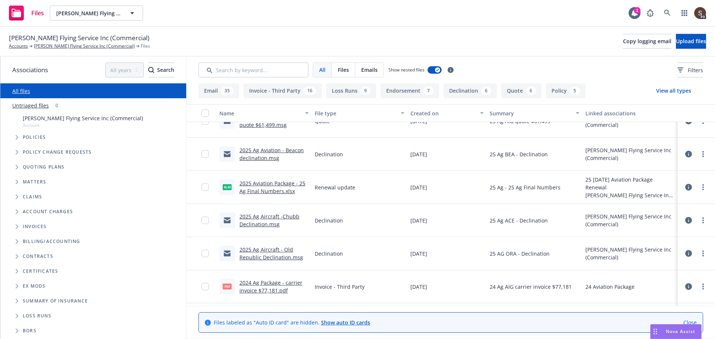
click at [272, 186] on link "2025 Aviation Package - 25 Ag Final Numbers.xlsx" at bounding box center [273, 187] width 66 height 15
click at [264, 181] on link "2025 Aviation Package - 25 Ag Final Numbers.xlsx" at bounding box center [273, 187] width 66 height 15
click at [699, 184] on link "more" at bounding box center [703, 187] width 9 height 9
click at [644, 201] on link "Archive" at bounding box center [665, 202] width 74 height 15
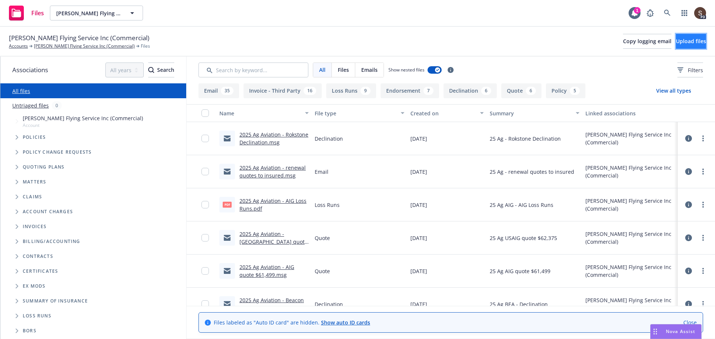
click at [693, 42] on span "Upload files" at bounding box center [691, 41] width 30 height 7
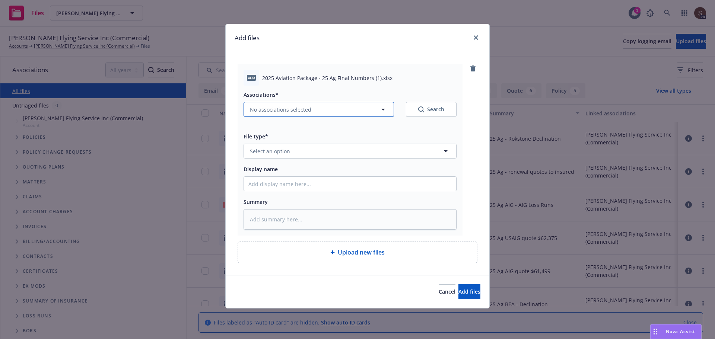
click at [383, 108] on icon "button" at bounding box center [383, 109] width 9 height 9
type textarea "x"
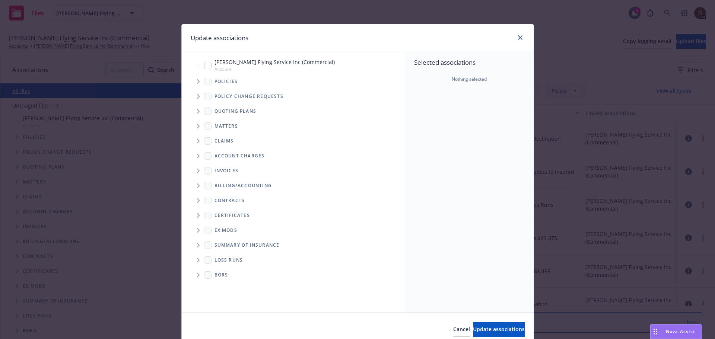
click at [488, 215] on div "Selected associations Nothing selected" at bounding box center [469, 182] width 129 height 261
click at [204, 64] on input "Tree Example" at bounding box center [207, 65] width 7 height 7
checkbox input "true"
click at [501, 329] on span "Update associations" at bounding box center [499, 329] width 52 height 7
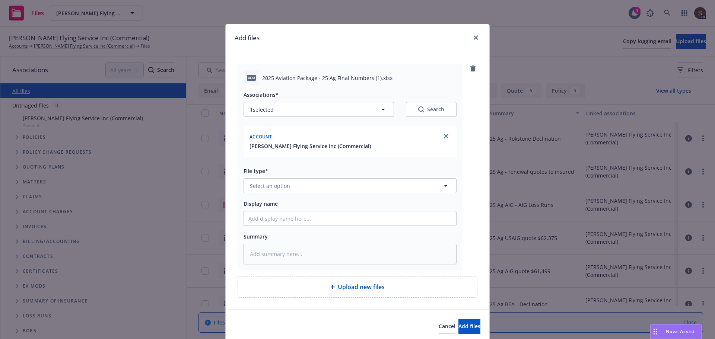
type textarea "x"
click at [321, 181] on button "Select an option" at bounding box center [350, 185] width 213 height 15
type input "Other"
click at [266, 210] on div "Other" at bounding box center [349, 206] width 203 height 11
click at [270, 218] on input "Display name" at bounding box center [350, 219] width 212 height 14
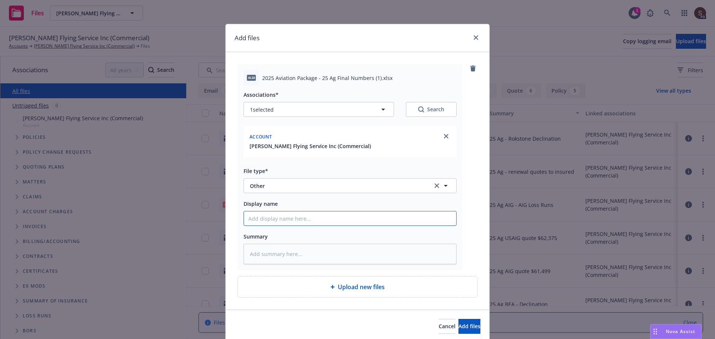
type textarea "x"
type input "2"
type textarea "x"
type input "20"
type textarea "x"
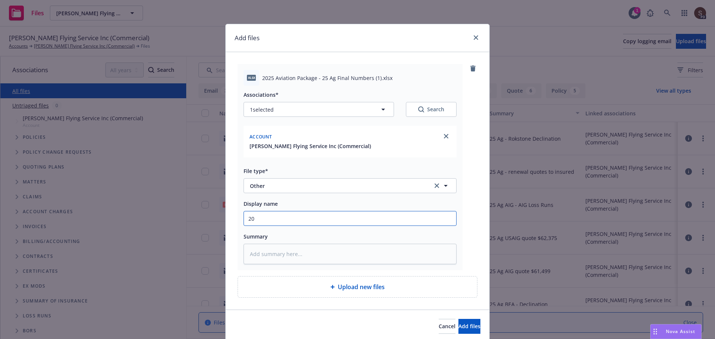
type input "202"
type textarea "x"
type input "2025"
type textarea "x"
type input "2025"
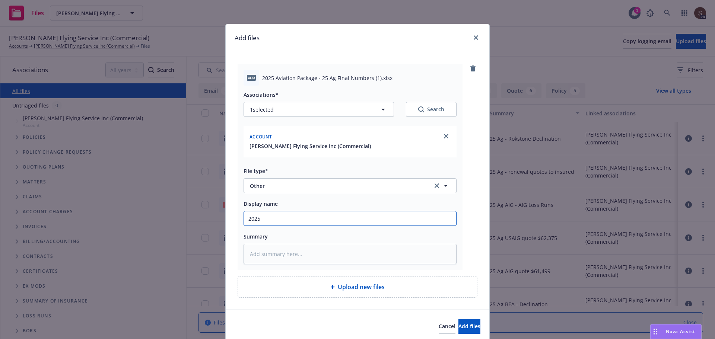
type textarea "x"
type input "2025 g"
type textarea "x"
type input "2025 g"
type textarea "x"
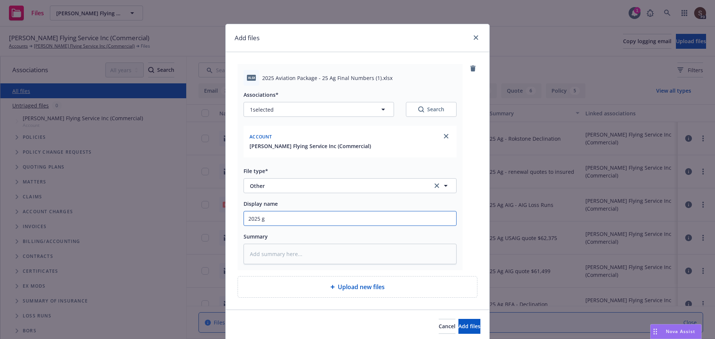
type input "2025 g A"
type textarea "x"
type input "2025 g Av"
type textarea "x"
type input "2025 g Avi"
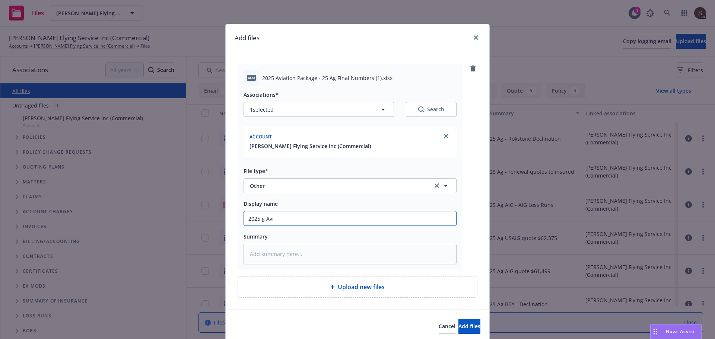
type textarea "x"
type input "2025 g Avia"
type textarea "x"
type input "2025 g Aviat"
type textarea "x"
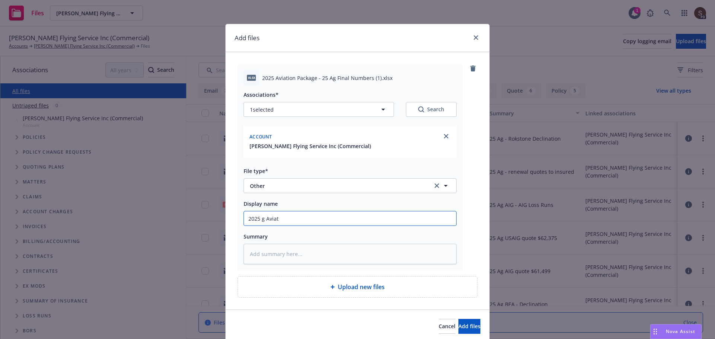
type input "2025 g Aviati"
type textarea "x"
type input "2025 g Aviatio"
type textarea "x"
type input "2025 g Aviation"
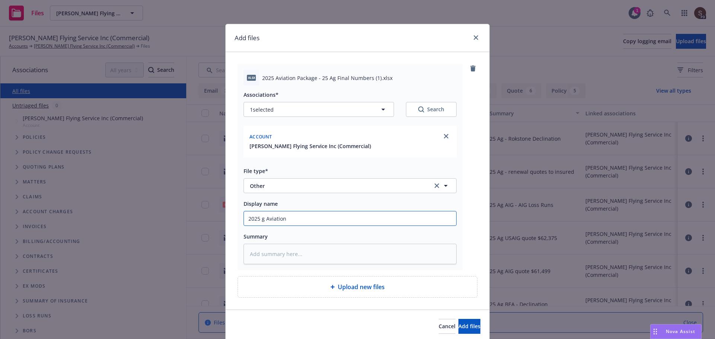
type textarea "x"
type input "2025 g Aviation"
type textarea "x"
type input "2025 g Aviation -"
click at [259, 218] on input "2025 g Aviation -" at bounding box center [350, 219] width 212 height 14
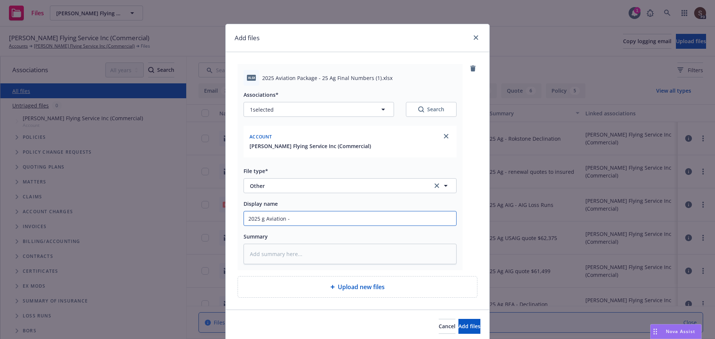
type textarea "x"
type input "2025 Ag Aviation -"
click at [306, 217] on input "2025 Ag Aviation -" at bounding box center [350, 219] width 212 height 14
type textarea "x"
type input "2025 Ag Aviation - 2"
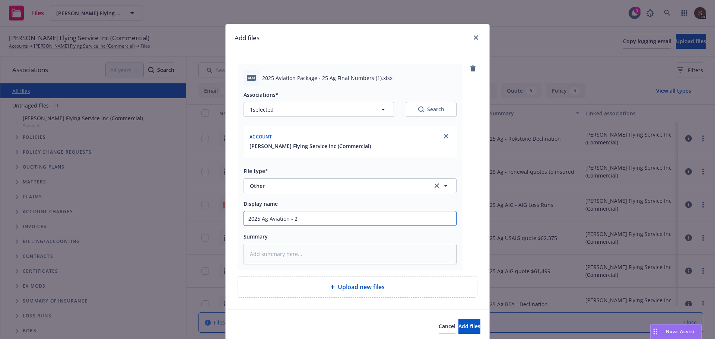
type textarea "x"
type input "2025 Ag Aviation - 20"
type textarea "x"
type input "2025 Ag Aviation - 202"
type textarea "x"
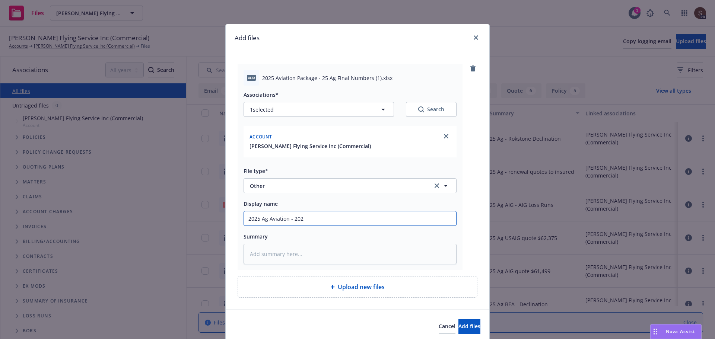
type input "2025 Ag Aviation - 2025"
type textarea "x"
type input "2025 Ag Aviation - 2025"
type textarea "x"
type input "2025 Ag Aviation - 2025 Fi"
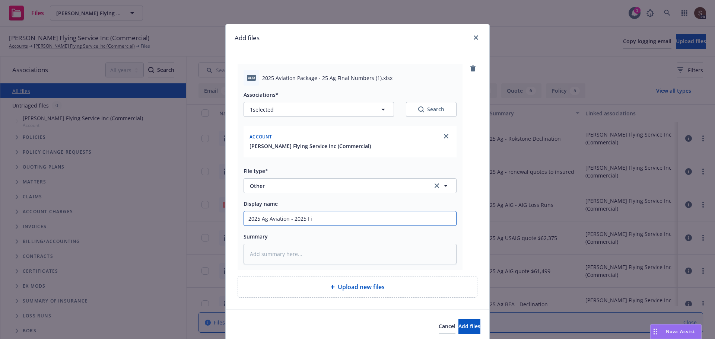
type textarea "x"
type input "2025 Ag Aviation - 2025 Fin"
type textarea "x"
type input "2025 Ag Aviation - 2025 Fina"
type textarea "x"
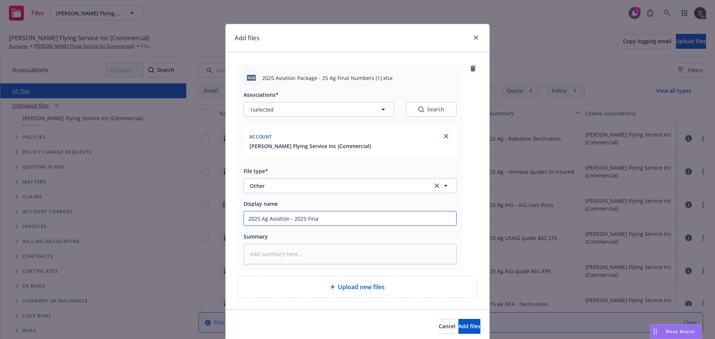
type input "2025 Ag Aviation - 2025 Final"
type textarea "x"
type input "2025 Ag Aviation - 2025 Final"
type textarea "x"
type input "2025 Ag Aviation - 2025 Final N"
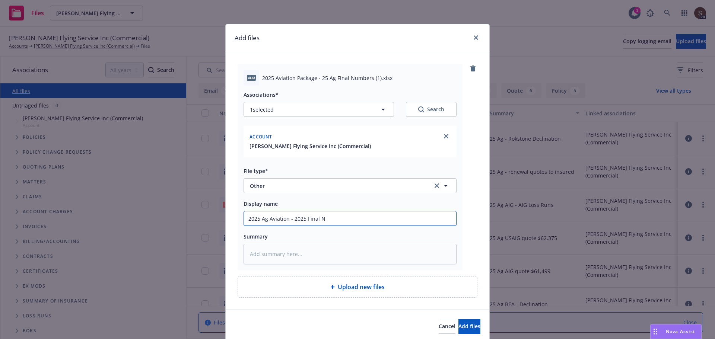
type textarea "x"
type input "2025 Ag Aviation - 2025 Final Nu"
type textarea "x"
type input "2025 Ag Aviation - 2025 Final Num"
type textarea "x"
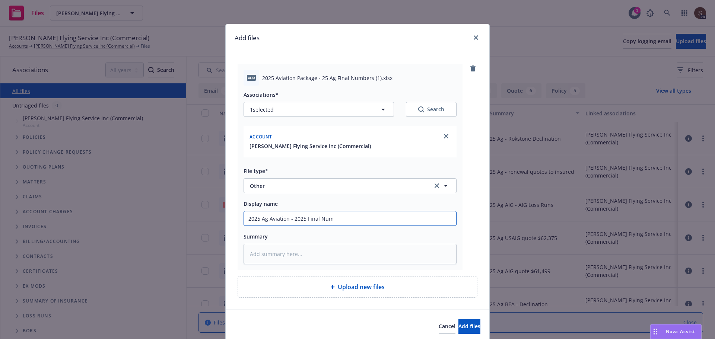
type input "2025 Ag Aviation - 2025 Final Numb"
type textarea "x"
type input "2025 Ag Aviation - 2025 Final Numbe"
type textarea "x"
type input "2025 Ag Aviation - 2025 Final Number"
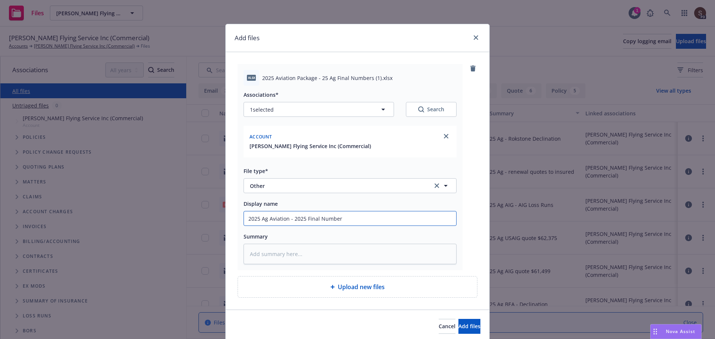
type textarea "x"
drag, startPoint x: 290, startPoint y: 219, endPoint x: 357, endPoint y: 216, distance: 67.1
click at [357, 216] on input "2025 Ag Aviation - 2025 Final Numbers" at bounding box center [350, 219] width 212 height 14
type input "2025 Ag Aviation - 2025 Final Numbers"
click at [271, 261] on textarea at bounding box center [350, 254] width 213 height 20
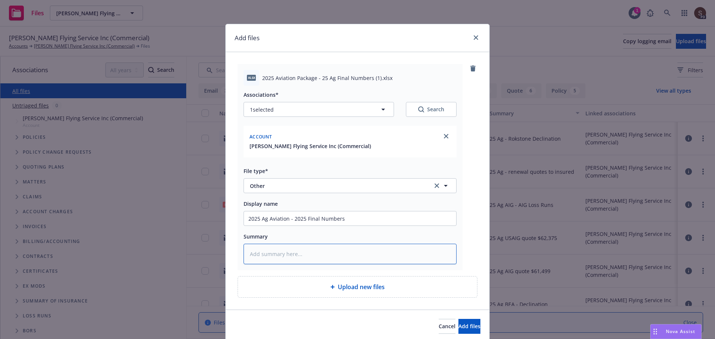
type textarea "x"
type textarea "2"
type textarea "x"
type textarea "25"
type textarea "x"
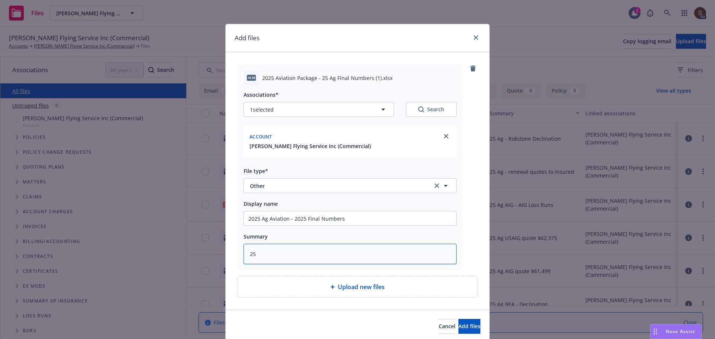
type textarea "25"
type textarea "x"
type textarea "25 A"
type textarea "x"
type textarea "25 AG"
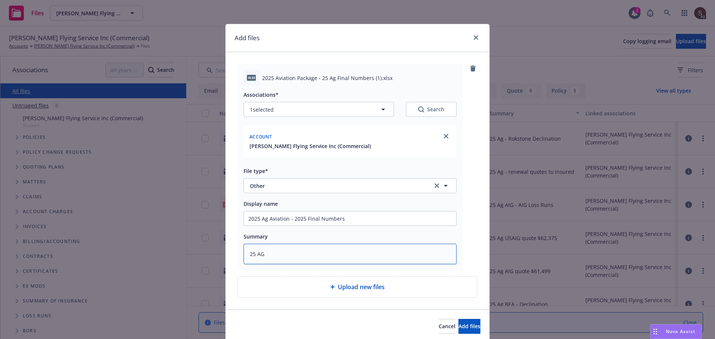
type textarea "x"
type textarea "25 AG"
type textarea "x"
type textarea "25 AG A"
type textarea "x"
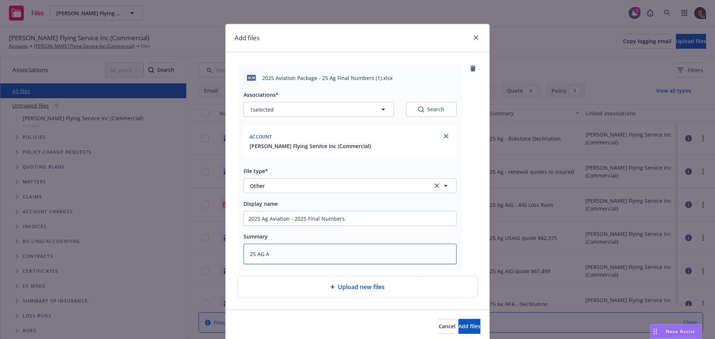
type textarea "25 AG AI"
type textarea "x"
type textarea "25 AG AIG"
type textarea "x"
type textarea "25 AG AIG"
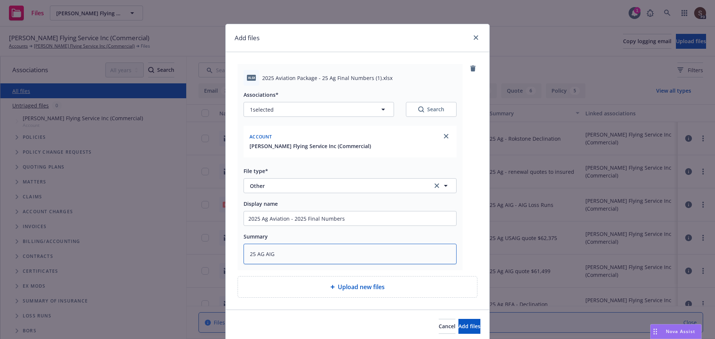
type textarea "x"
type textarea "25 AG AIG -"
type textarea "x"
type textarea "25 AG AIG -"
paste textarea "2025 Final Numbers"
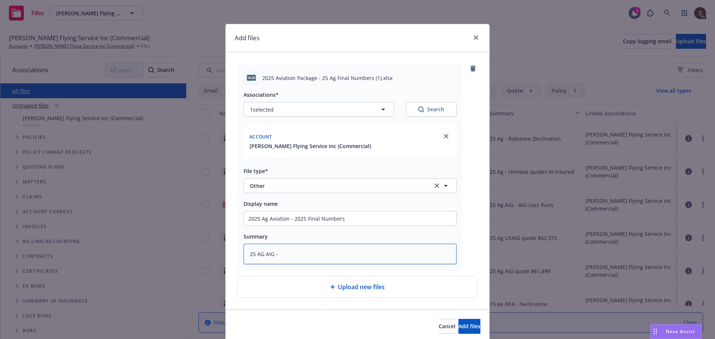
type textarea "x"
type textarea "25 AG AIG - 2025 Final Numbers"
click at [459, 327] on span "Add files" at bounding box center [470, 326] width 22 height 7
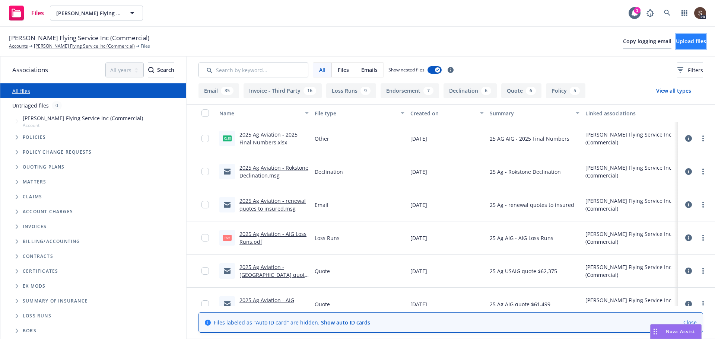
click at [676, 42] on button "Upload files" at bounding box center [691, 41] width 30 height 15
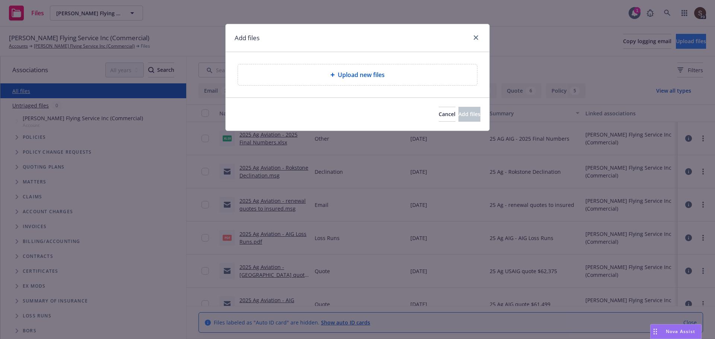
type textarea "x"
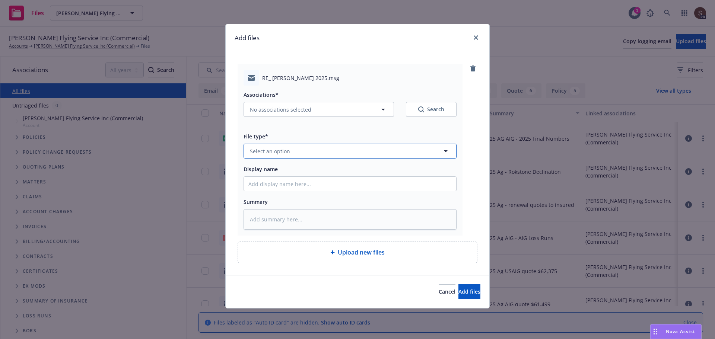
click at [289, 153] on button "Select an option" at bounding box center [350, 151] width 213 height 15
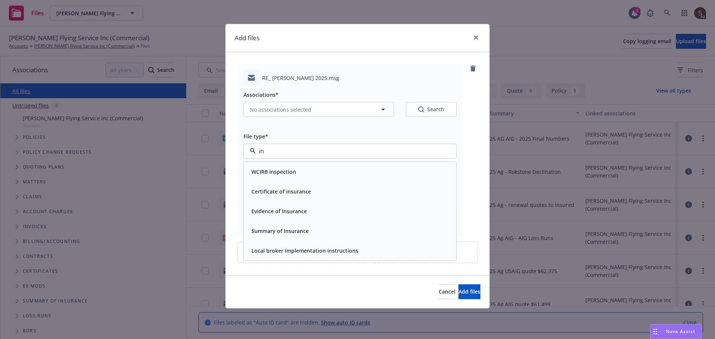
type input "ind"
type textarea "x"
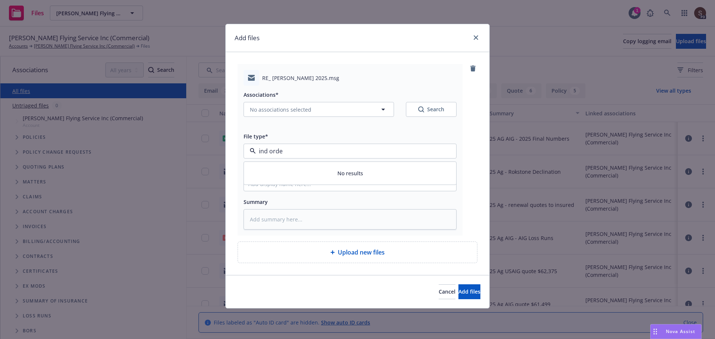
type input "ind order"
click at [260, 177] on div "Bind Order" at bounding box center [264, 171] width 32 height 11
click at [263, 183] on input "Display name" at bounding box center [350, 184] width 212 height 14
type textarea "x"
type input "2"
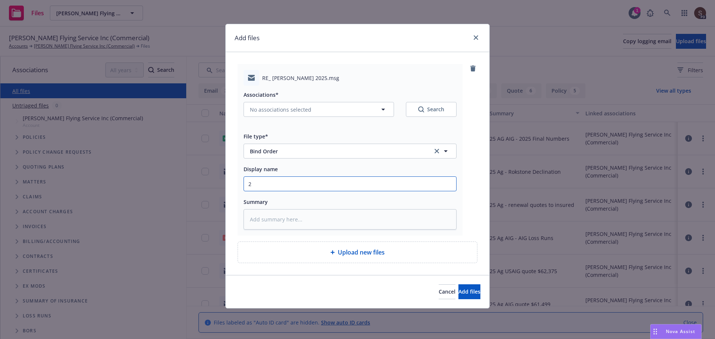
type textarea "x"
type input "20"
type textarea "x"
type input "202"
type textarea "x"
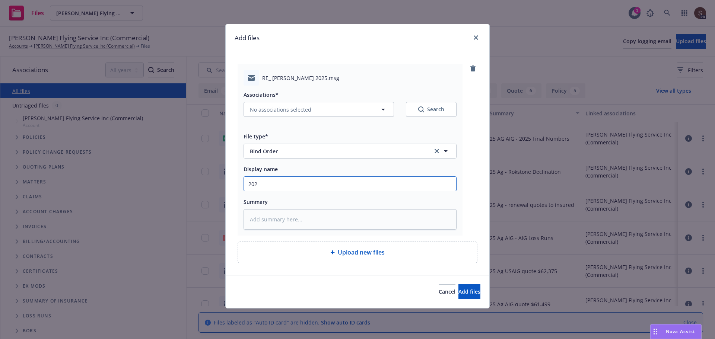
type input "2025"
type textarea "x"
type input "2025"
type textarea "x"
type input "2025 A"
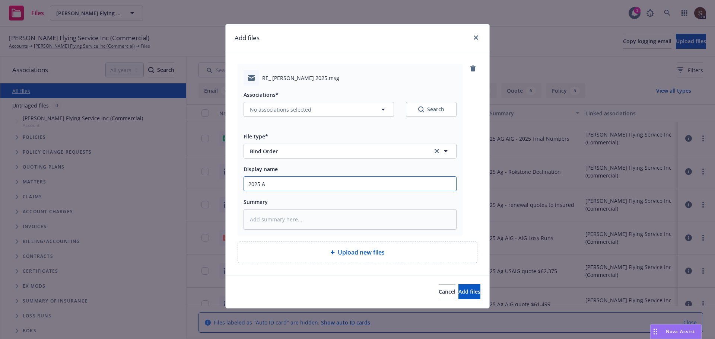
type textarea "x"
type input "2025 Ag"
type textarea "x"
type input "2025 Ag"
type textarea "x"
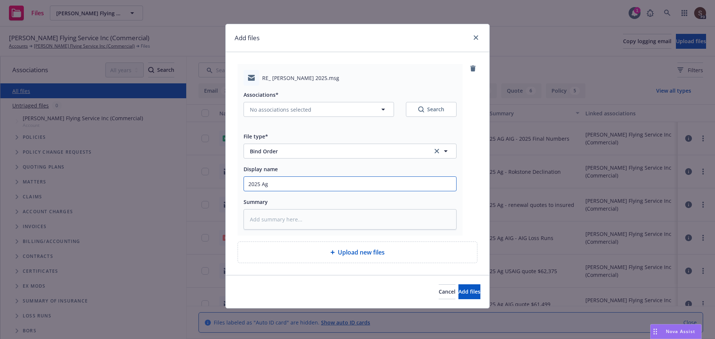
type input "2025 Ag A"
type textarea "x"
type input "2025 Ag Av"
type textarea "x"
type input "2025 Ag Avi"
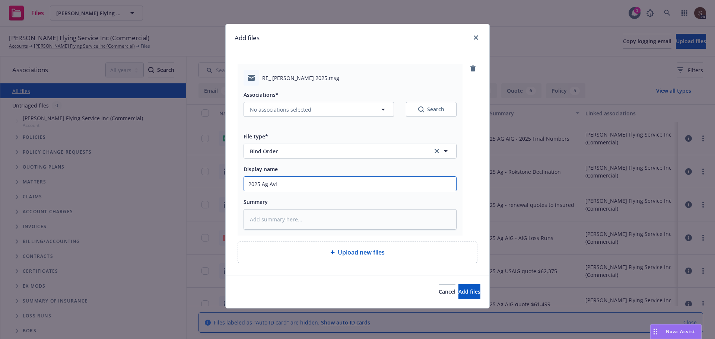
type textarea "x"
type input "2025 Ag Avia"
type textarea "x"
type input "2025 Ag Aviat"
type textarea "x"
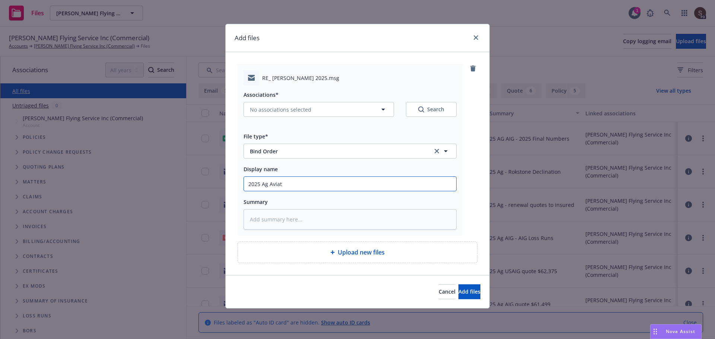
type input "2025 Ag Aviati"
type textarea "x"
type input "2025 Ag Aviatio"
type textarea "x"
type input "2025 Ag Aviation"
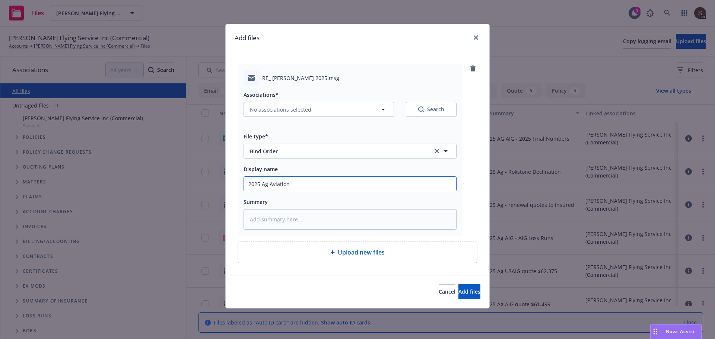
type textarea "x"
type input "2025 Ag Aviation"
type textarea "x"
type input "2025 Ag Aviation -"
type textarea "x"
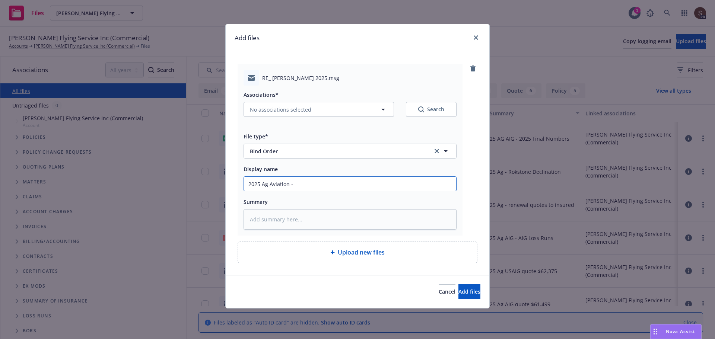
type input "2025 Ag Aviation -"
type textarea "x"
type input "2025 Ag Aviation - b"
type textarea "x"
type input "2025 Ag Aviation - bi"
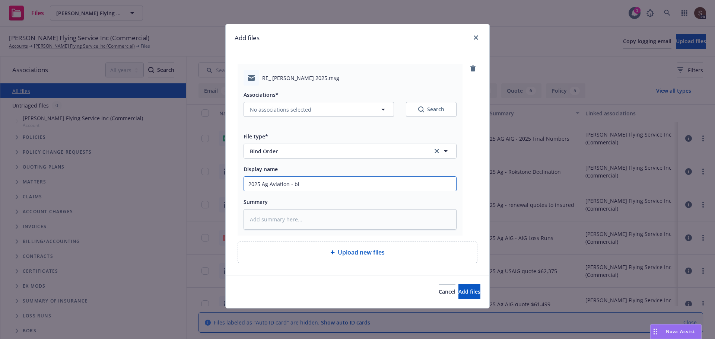
type textarea "x"
type input "2025 Ag Aviation - bin"
type textarea "x"
type input "2025 Ag Aviation - bind"
type textarea "x"
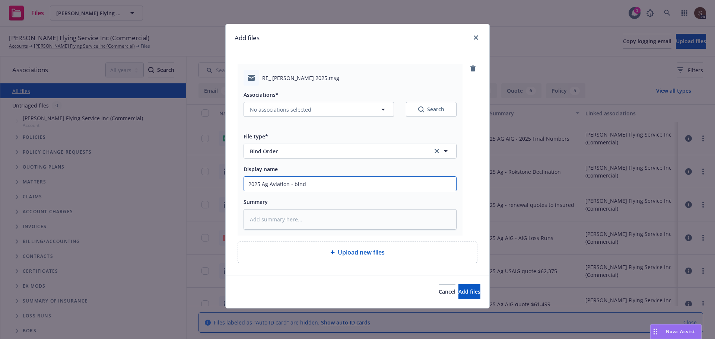
type input "2025 Ag Aviation - bind"
type textarea "x"
type input "2025 Ag Aviation - bind or"
type textarea "x"
type input "2025 Ag Aviation - bind ord"
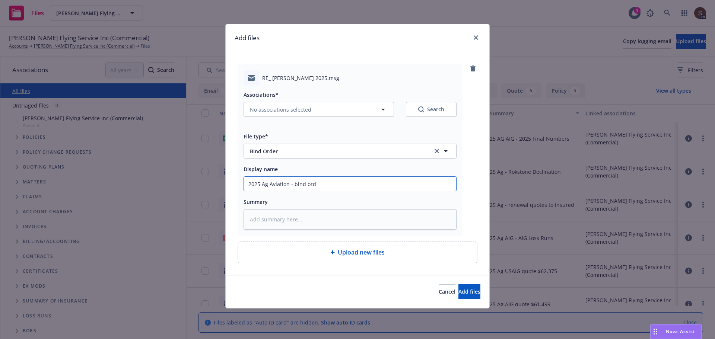
type textarea "x"
type input "2025 Ag Aviation - bind orde"
type textarea "x"
type input "2025 Ag Aviation - bind order"
type textarea "x"
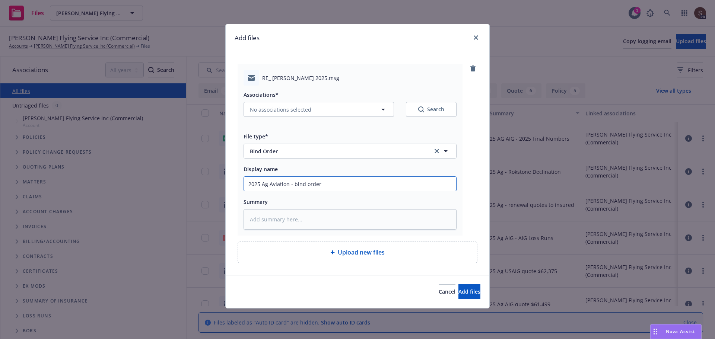
type input "2025 Ag Aviation - bind order"
type textarea "x"
type input "2025 Ag Aviation - bind order t"
type textarea "x"
type input "2025 Ag Aviation - bind order to"
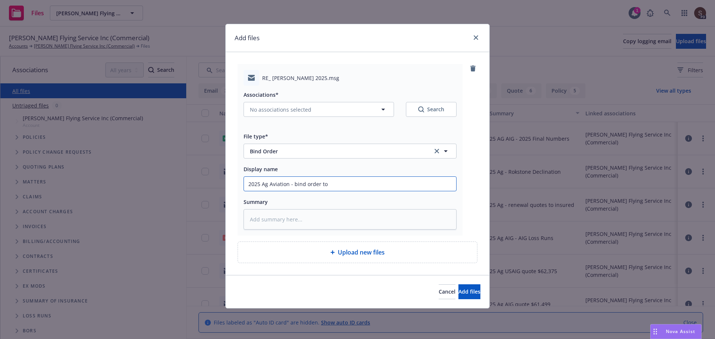
type textarea "x"
type input "2025 Ag Aviation - bind order to i"
type textarea "x"
type input "2025 Ag Aviation - bind order to"
type textarea "x"
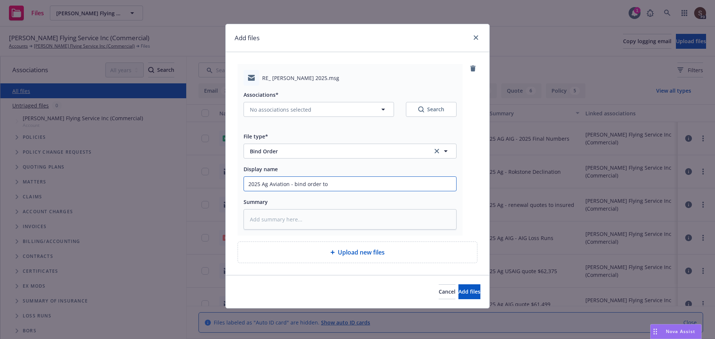
type input "2025 Ag Aviation - bind order to U"
type textarea "x"
type input "2025 Ag Aviation - bind order to [GEOGRAPHIC_DATA]"
type textarea "x"
type textarea "2"
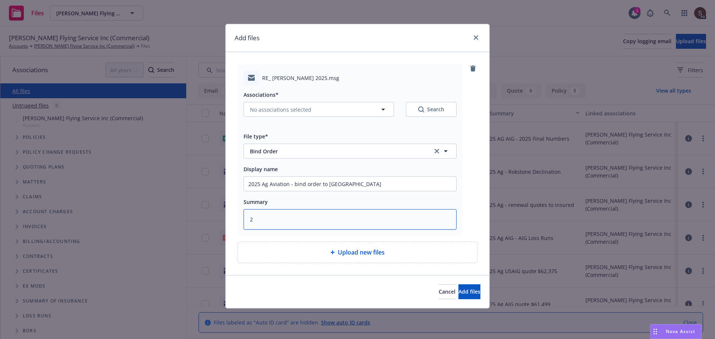
type textarea "x"
type textarea "25"
type textarea "x"
type textarea "25"
type textarea "x"
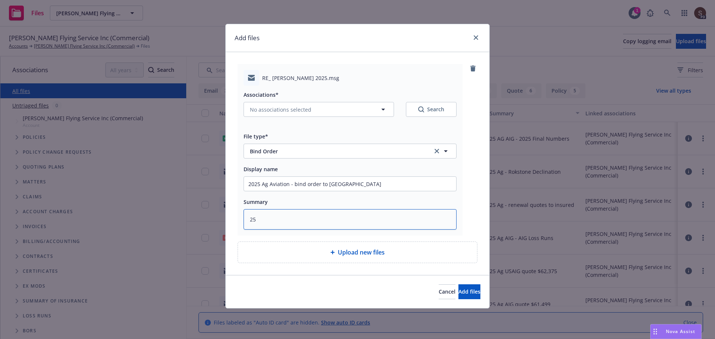
type textarea "25 g"
type textarea "x"
type textarea "25 g"
type textarea "x"
type textarea "25 g"
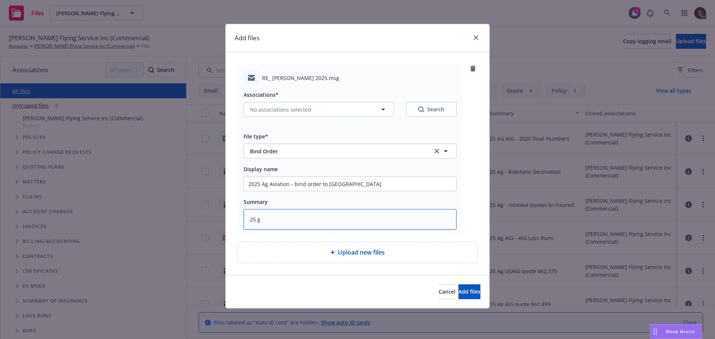
type textarea "x"
type textarea "25"
type textarea "x"
type textarea "25 A"
type textarea "x"
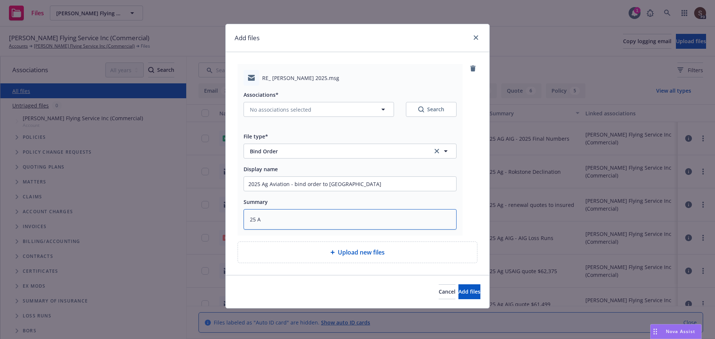
type textarea "25 Ag"
type textarea "x"
type textarea "25 Ag"
type textarea "x"
type textarea "25 Ag A"
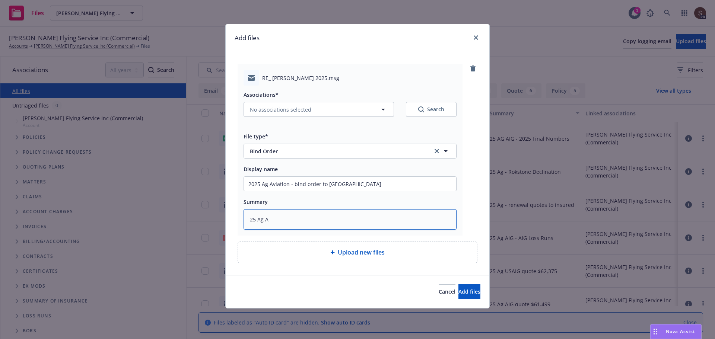
type textarea "x"
type textarea "25 Ag AI"
type textarea "x"
type textarea "25 Ag AIG"
drag, startPoint x: 294, startPoint y: 183, endPoint x: 349, endPoint y: 187, distance: 55.7
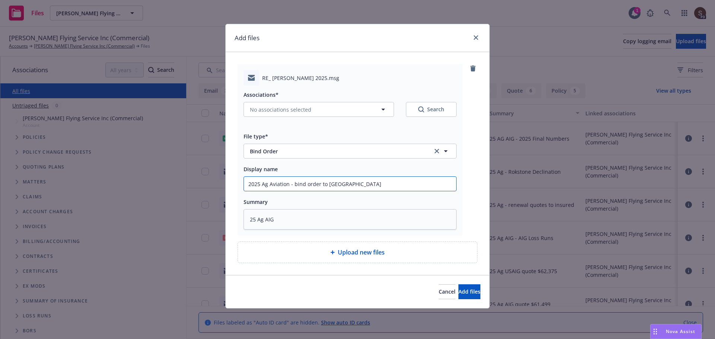
click at [349, 187] on input "2025 Ag Aviation - bind order to [GEOGRAPHIC_DATA]" at bounding box center [350, 184] width 212 height 14
click at [292, 217] on textarea "25 Ag AIG" at bounding box center [350, 219] width 213 height 20
paste textarea "bind order to UW"
click at [461, 292] on span "Add files" at bounding box center [470, 291] width 22 height 7
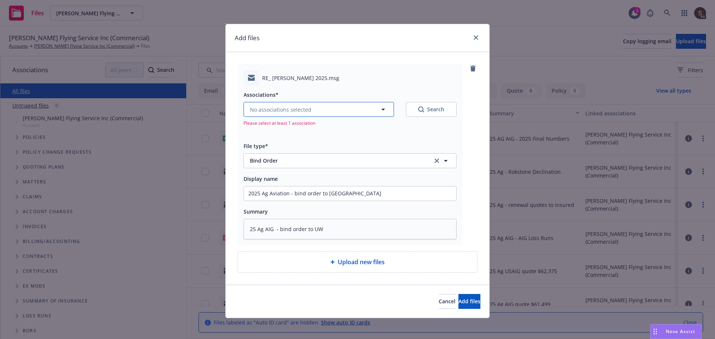
click at [383, 107] on icon "button" at bounding box center [383, 109] width 9 height 9
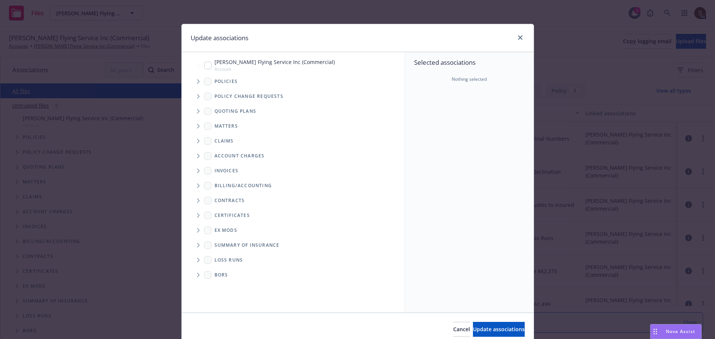
click at [204, 66] on input "Tree Example" at bounding box center [207, 65] width 7 height 7
click at [502, 332] on span "Update associations" at bounding box center [499, 329] width 52 height 7
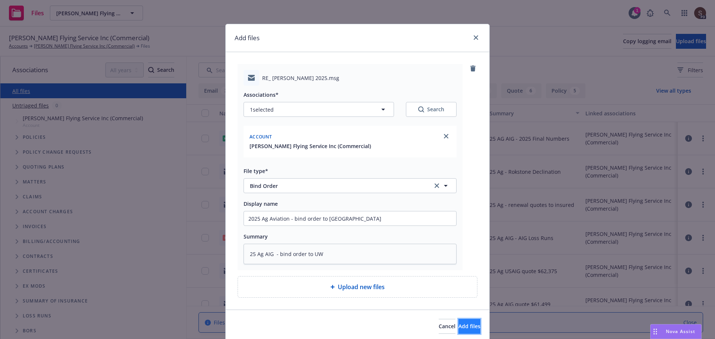
click at [469, 322] on button "Add files" at bounding box center [470, 326] width 22 height 15
